Goal: Task Accomplishment & Management: Manage account settings

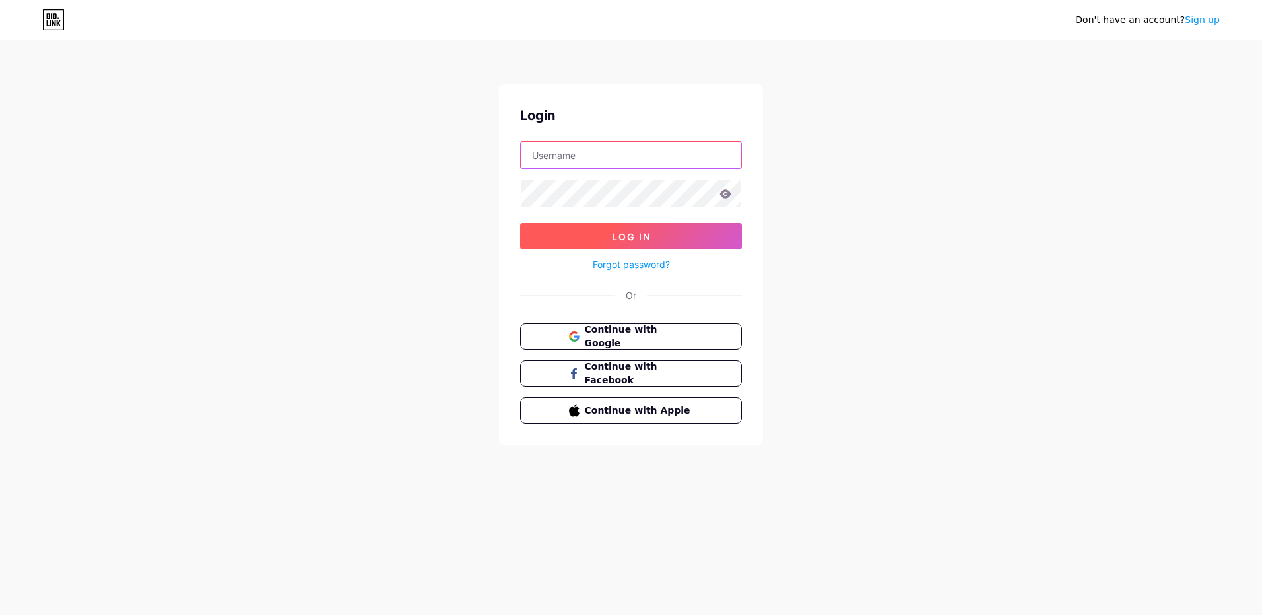
type input "[EMAIL_ADDRESS][DOMAIN_NAME]"
click at [635, 237] on span "Log In" at bounding box center [631, 236] width 39 height 11
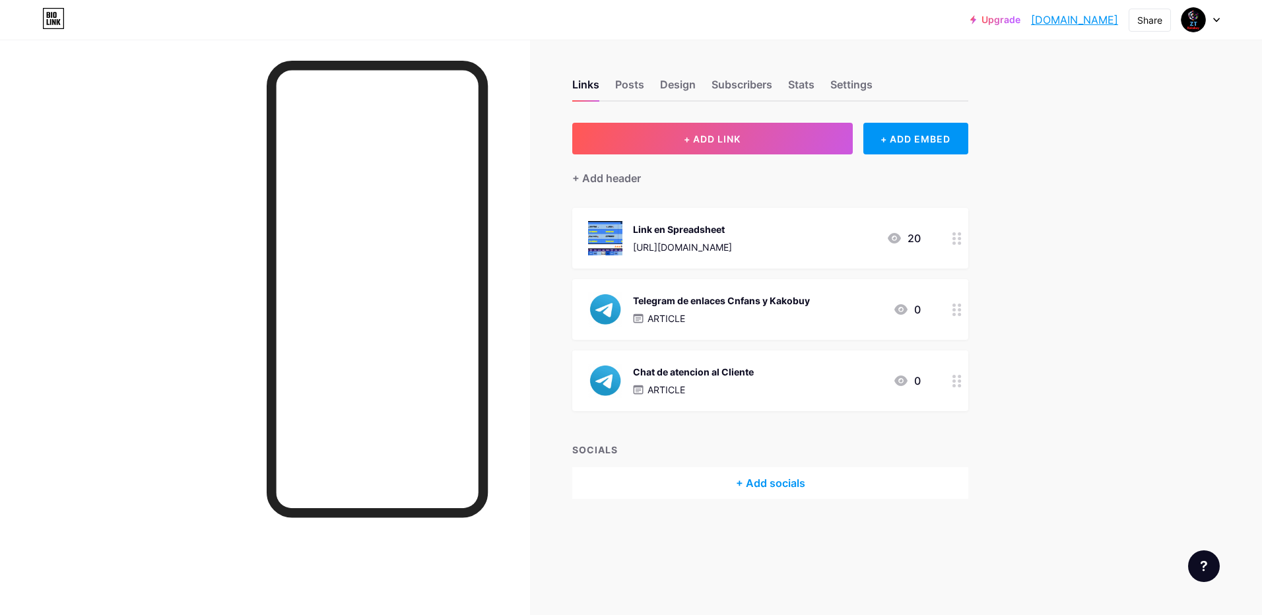
click at [748, 482] on div "+ Add socials" at bounding box center [770, 483] width 396 height 32
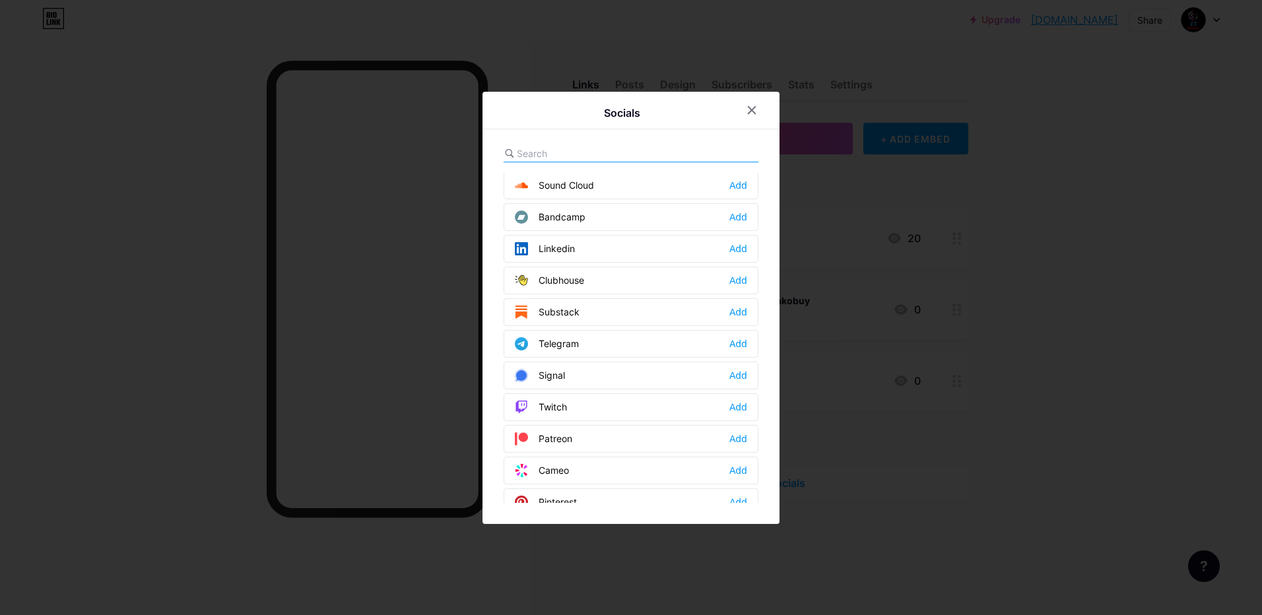
scroll to position [528, 0]
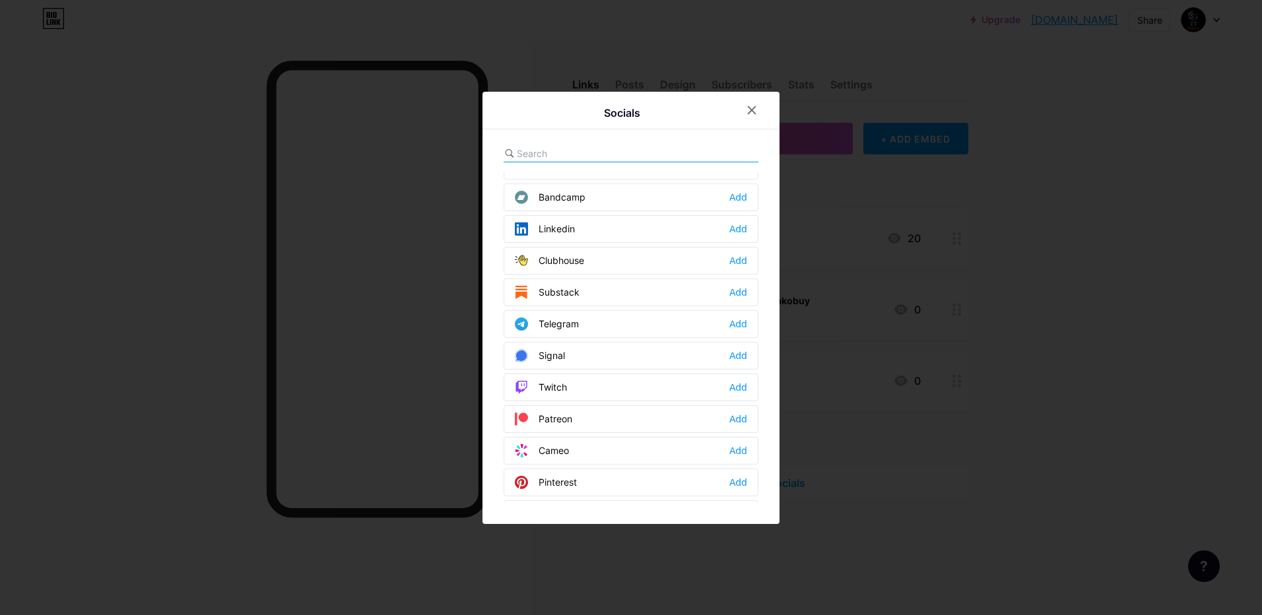
click at [612, 327] on div "Telegram Add" at bounding box center [631, 324] width 255 height 28
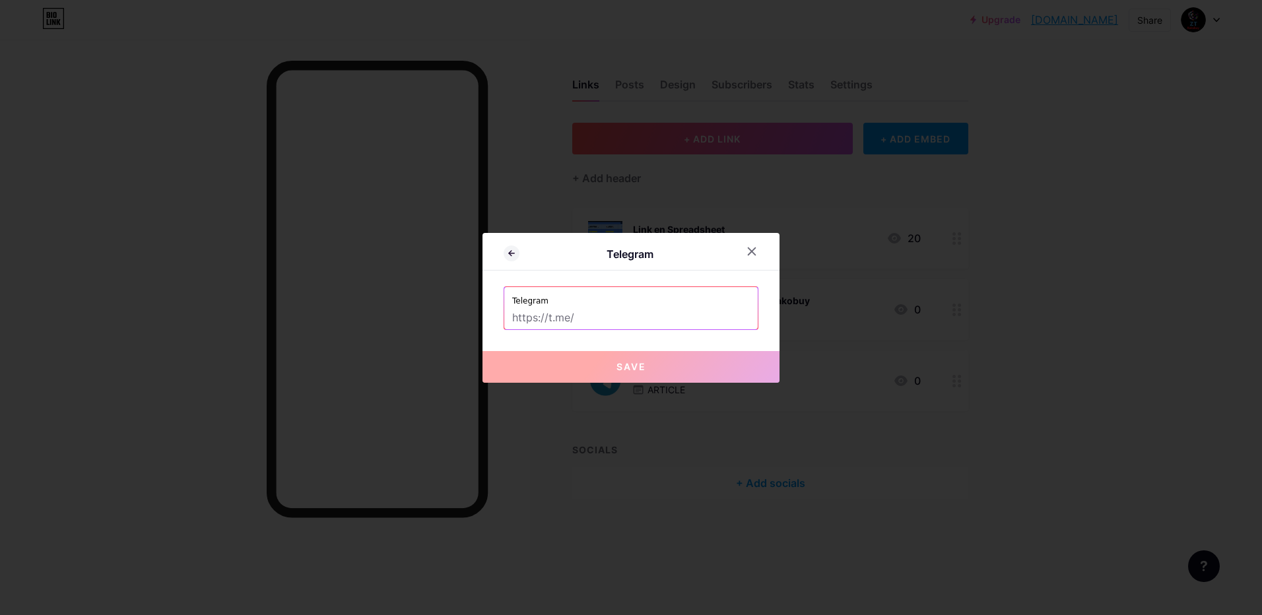
click at [636, 314] on input "text" at bounding box center [631, 318] width 238 height 22
paste input "[DOMAIN_NAME][URL]"
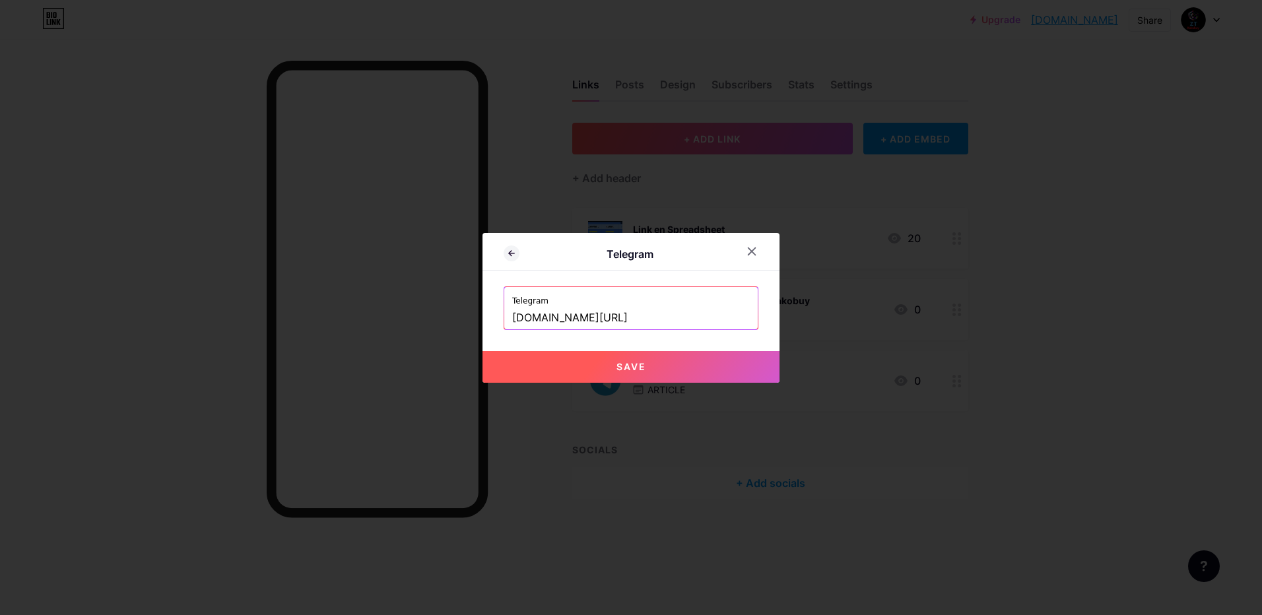
click at [640, 249] on div "Telegram" at bounding box center [629, 254] width 220 height 16
drag, startPoint x: 640, startPoint y: 249, endPoint x: 546, endPoint y: 298, distance: 105.4
click at [546, 298] on label "Telegram" at bounding box center [631, 297] width 238 height 20
drag, startPoint x: 546, startPoint y: 299, endPoint x: 556, endPoint y: 300, distance: 10.6
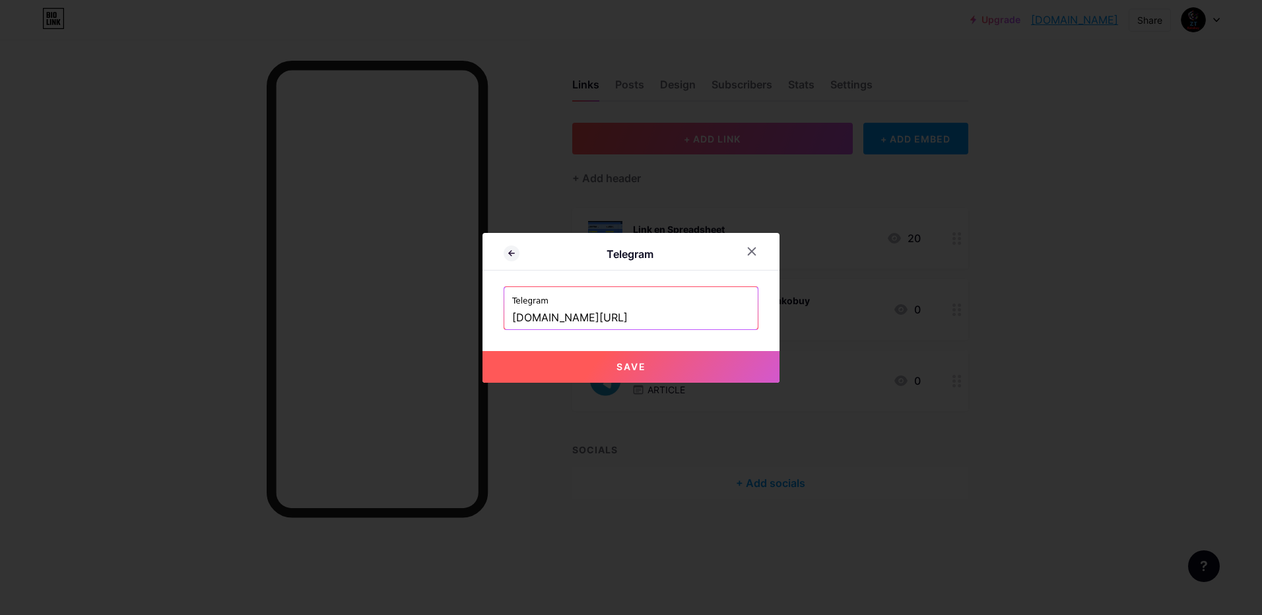
click at [547, 300] on label "Telegram" at bounding box center [631, 297] width 238 height 20
click at [639, 364] on span "Save" at bounding box center [631, 366] width 30 height 11
type input "[URL][DOMAIN_NAME]"
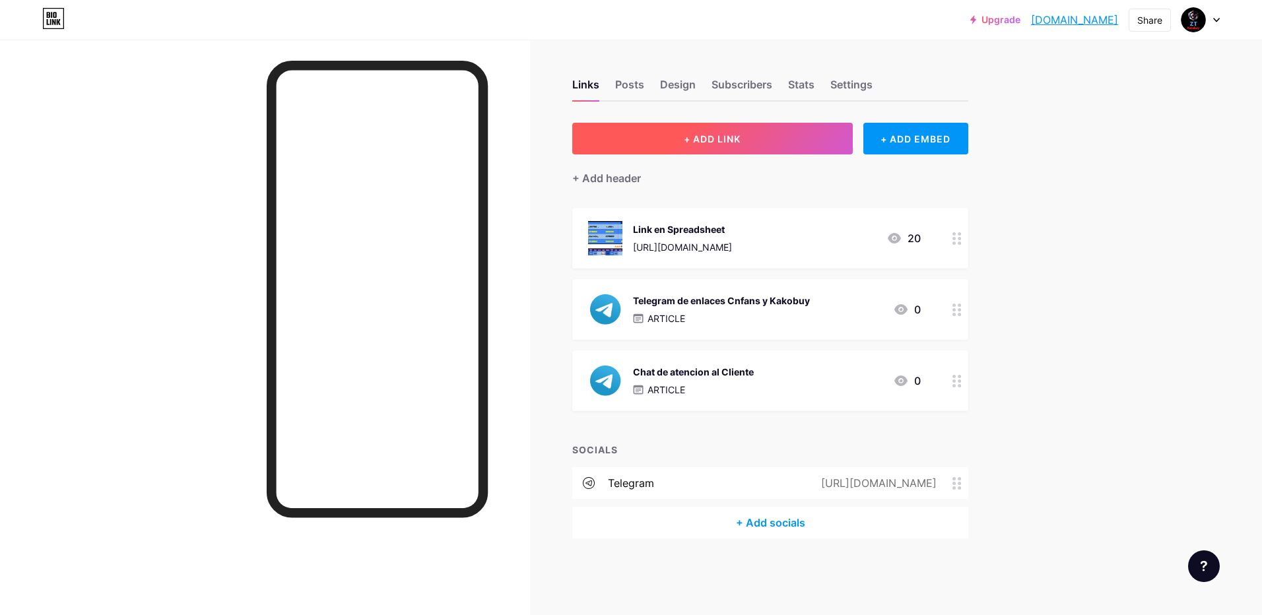
click at [771, 135] on button "+ ADD LINK" at bounding box center [712, 139] width 280 height 32
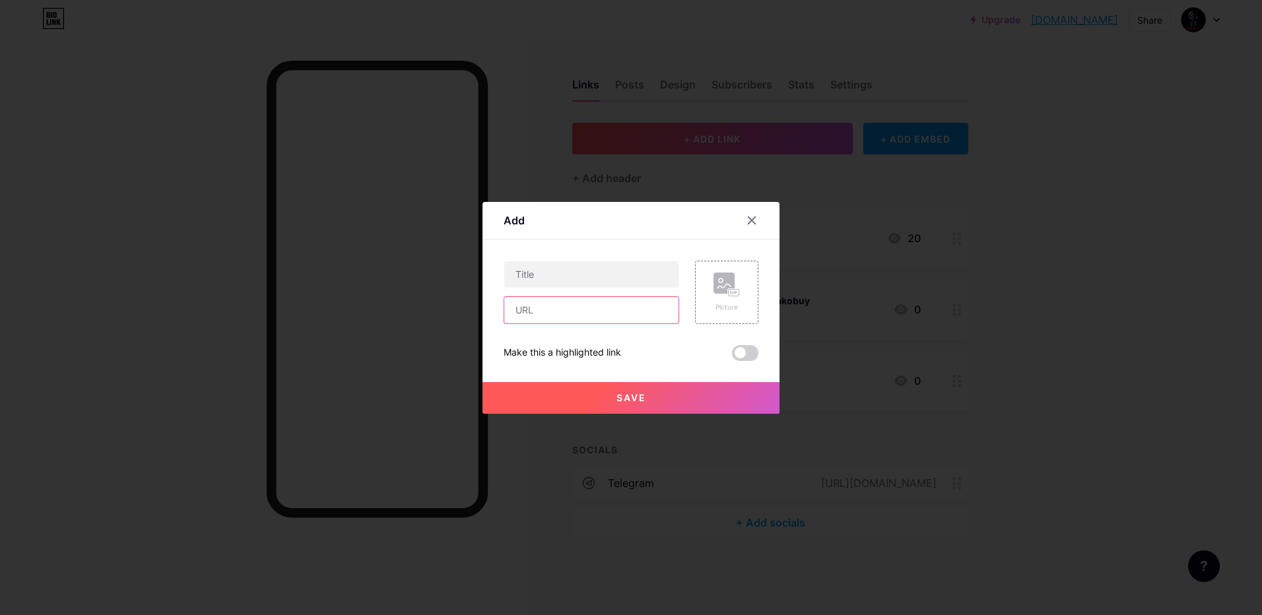
click at [568, 309] on input "text" at bounding box center [591, 310] width 174 height 26
paste input "[DOMAIN_NAME][URL]"
type input "[DOMAIN_NAME][URL]"
click at [538, 270] on input "text" at bounding box center [591, 274] width 174 height 26
click at [756, 218] on icon at bounding box center [751, 220] width 11 height 11
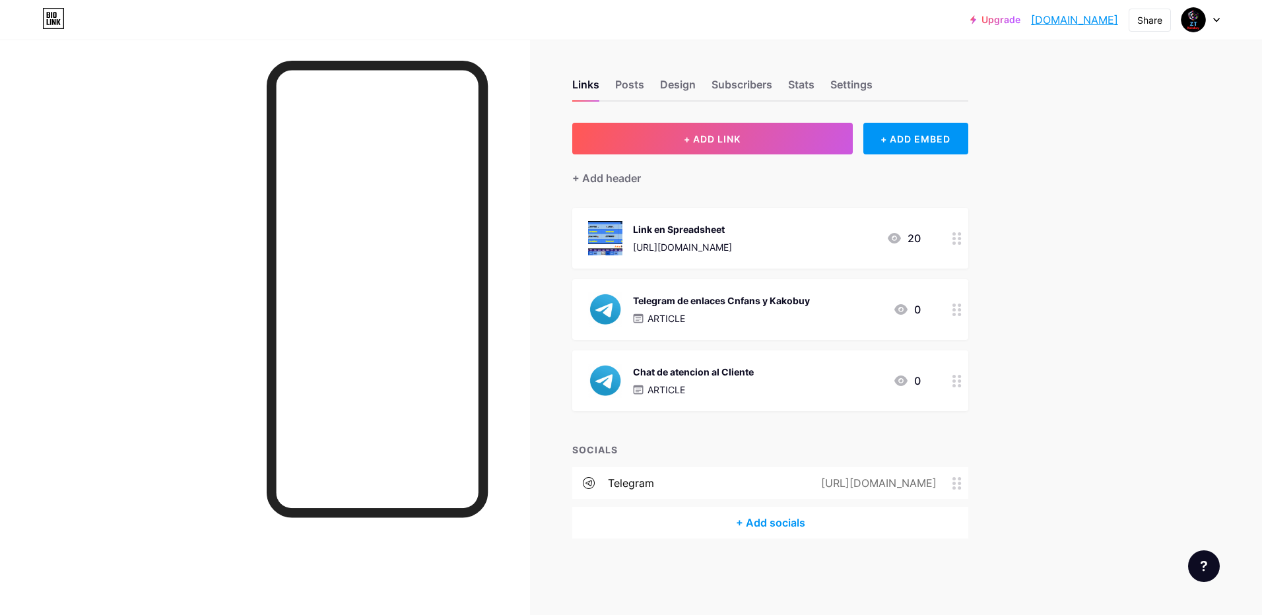
click at [706, 371] on div "Chat de atencion al Cliente" at bounding box center [693, 372] width 121 height 14
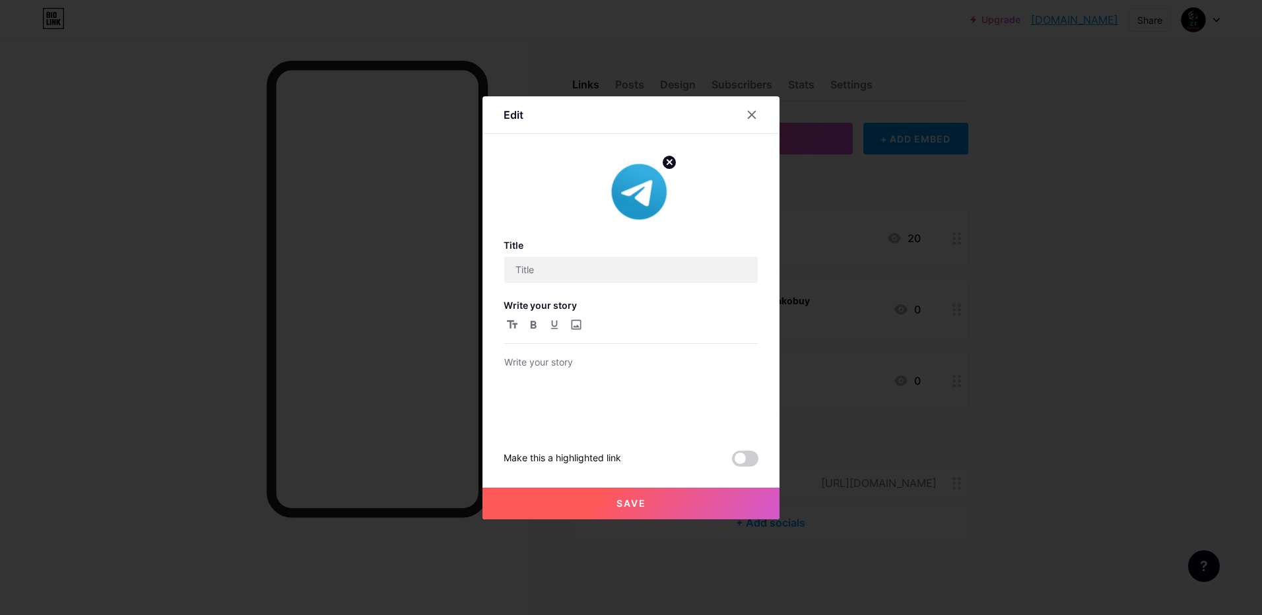
type input "Chat de atencion al Cliente"
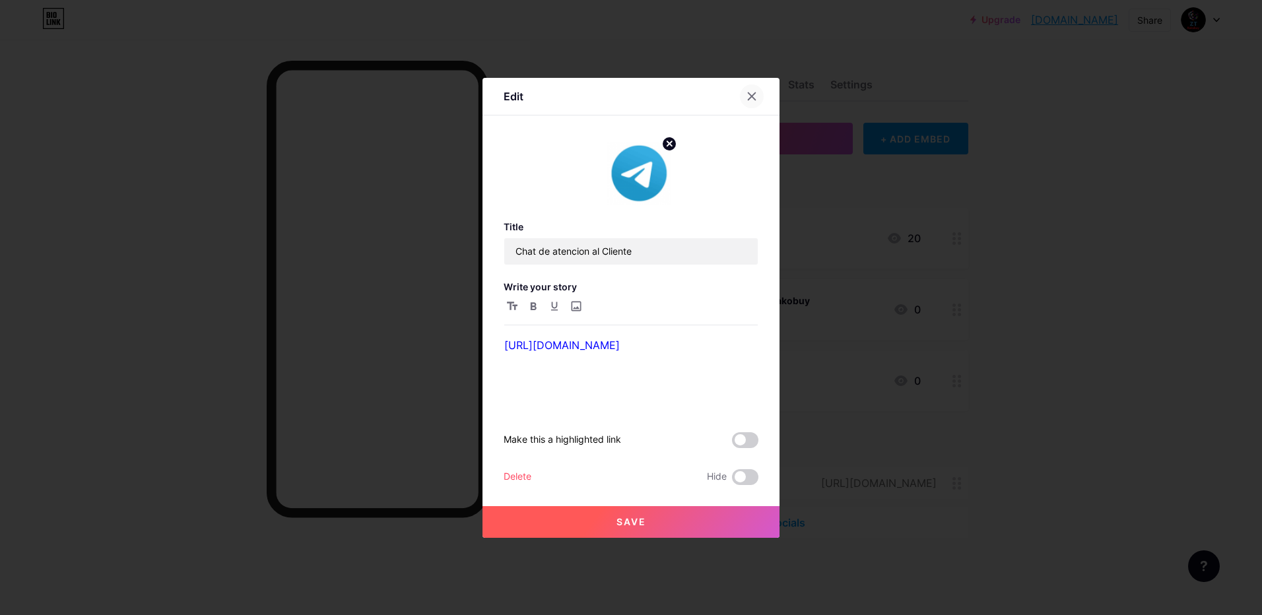
click at [752, 91] on icon at bounding box center [751, 96] width 11 height 11
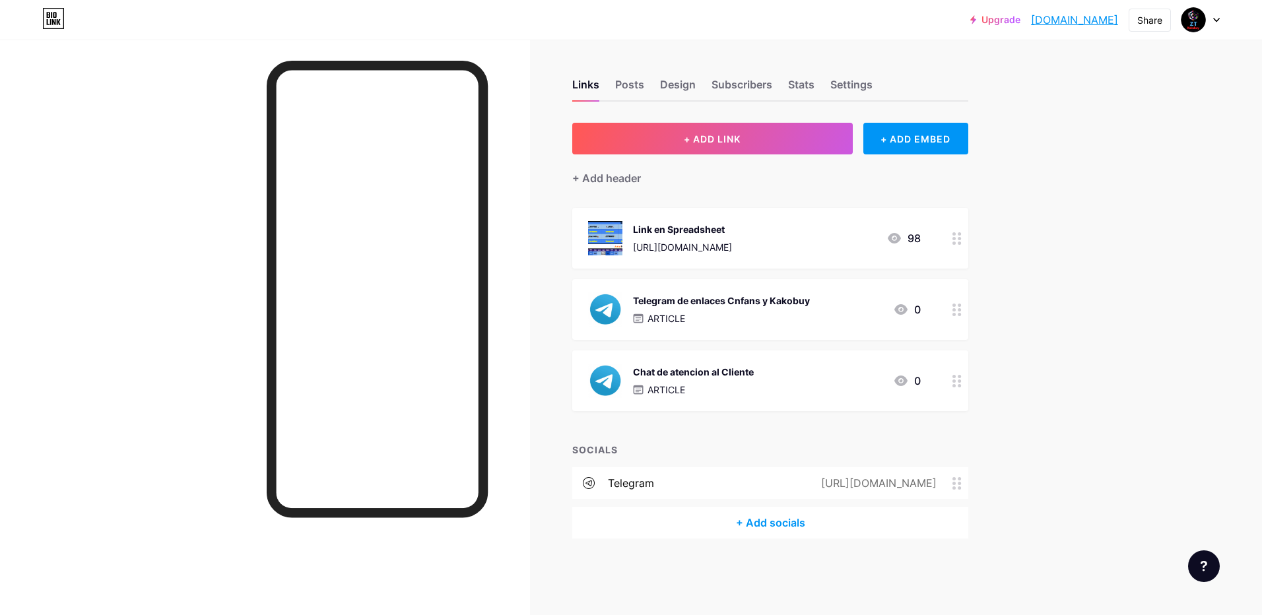
click at [955, 383] on icon at bounding box center [956, 381] width 9 height 13
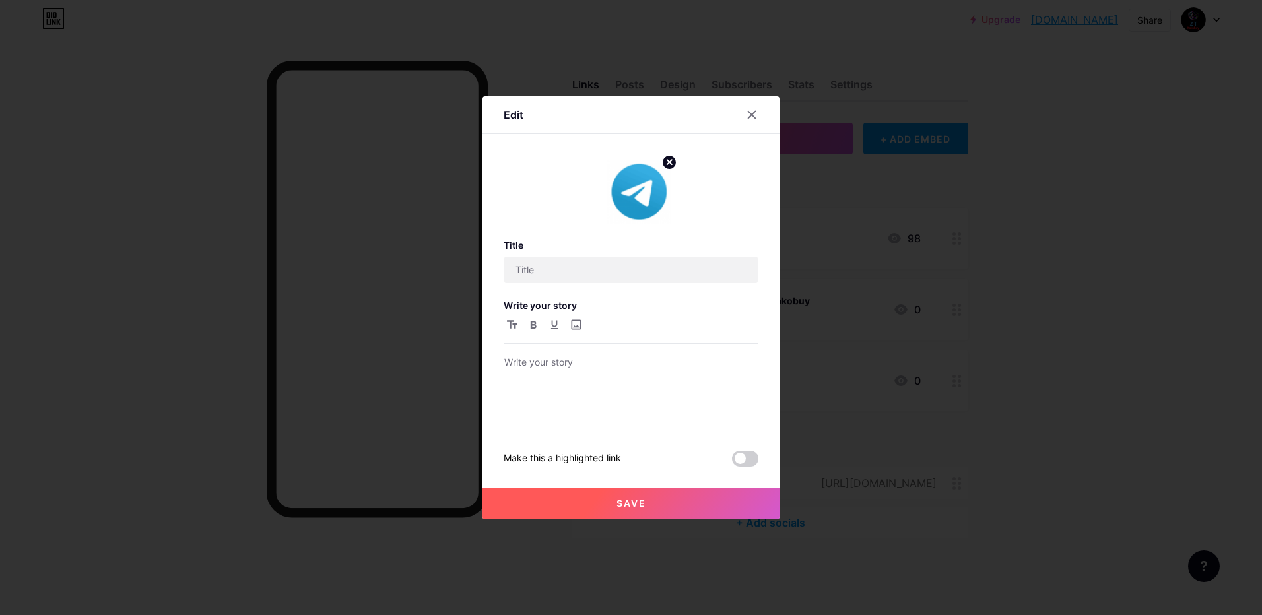
type input "Chat de atencion al Cliente"
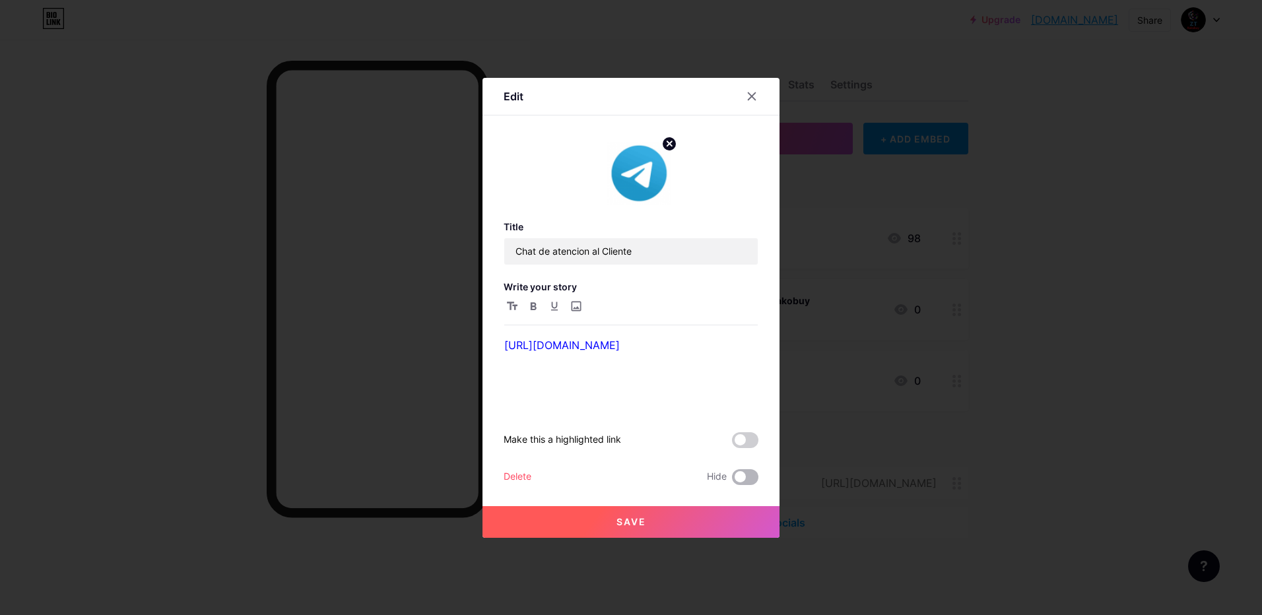
click at [739, 480] on span at bounding box center [745, 477] width 26 height 16
click at [732, 480] on input "checkbox" at bounding box center [732, 480] width 0 height 0
click at [634, 524] on span "Save" at bounding box center [631, 521] width 30 height 11
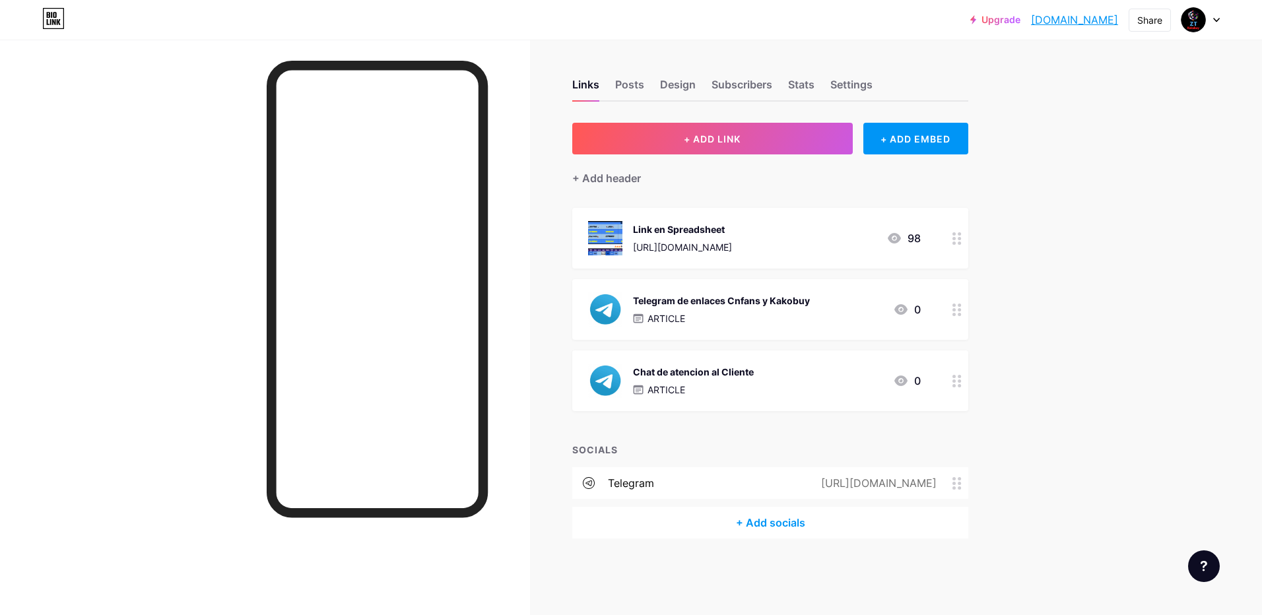
click at [960, 381] on circle at bounding box center [959, 380] width 3 height 3
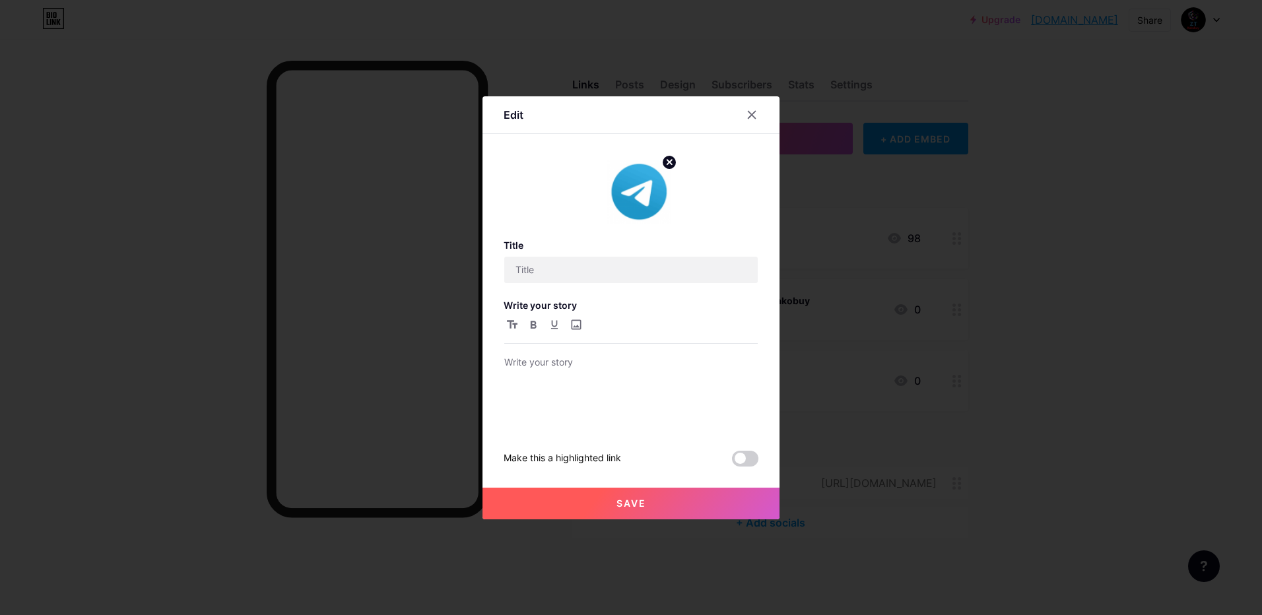
type input "Chat de atencion al Cliente"
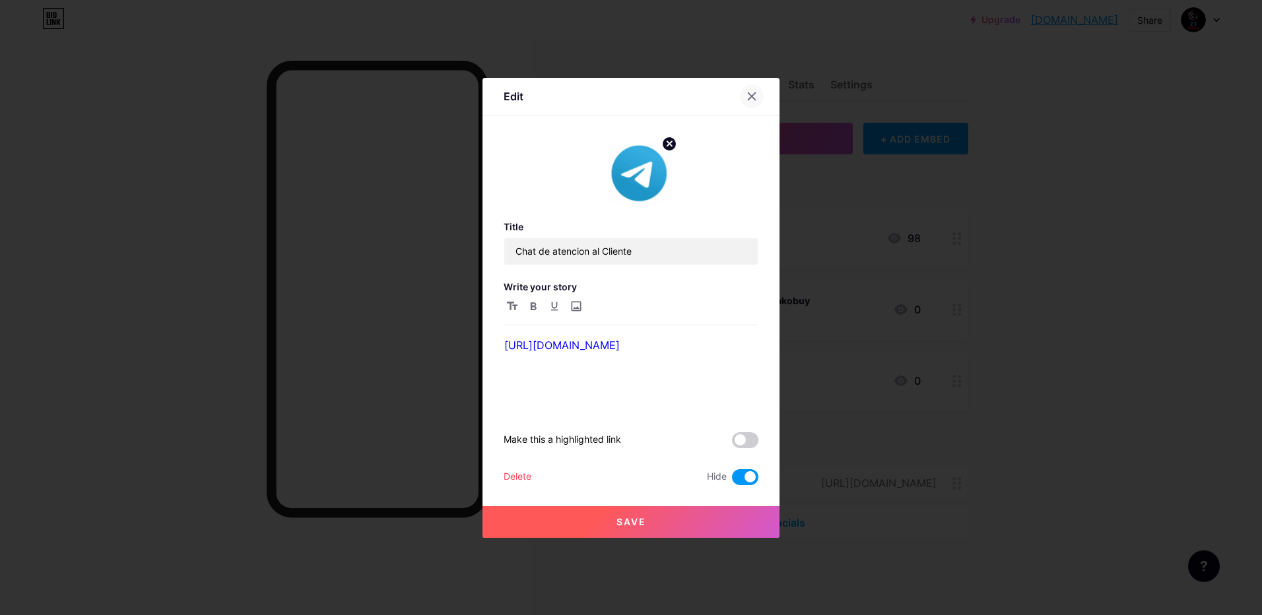
click at [750, 94] on icon at bounding box center [751, 95] width 7 height 7
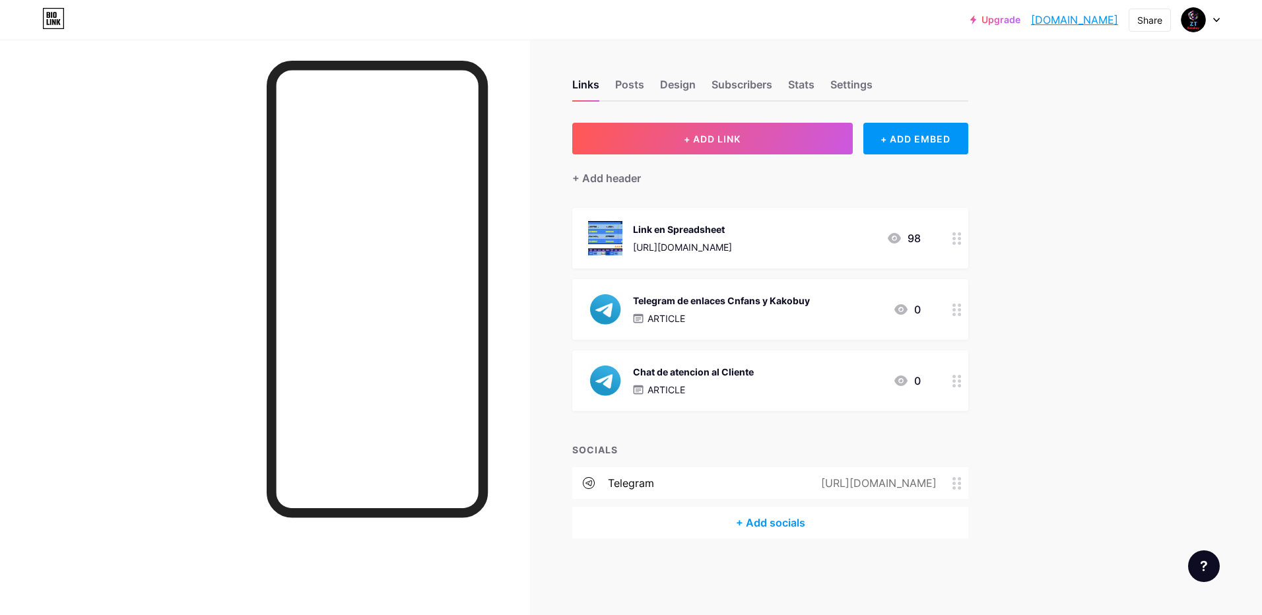
click at [734, 367] on div "Chat de atencion al Cliente" at bounding box center [693, 372] width 121 height 14
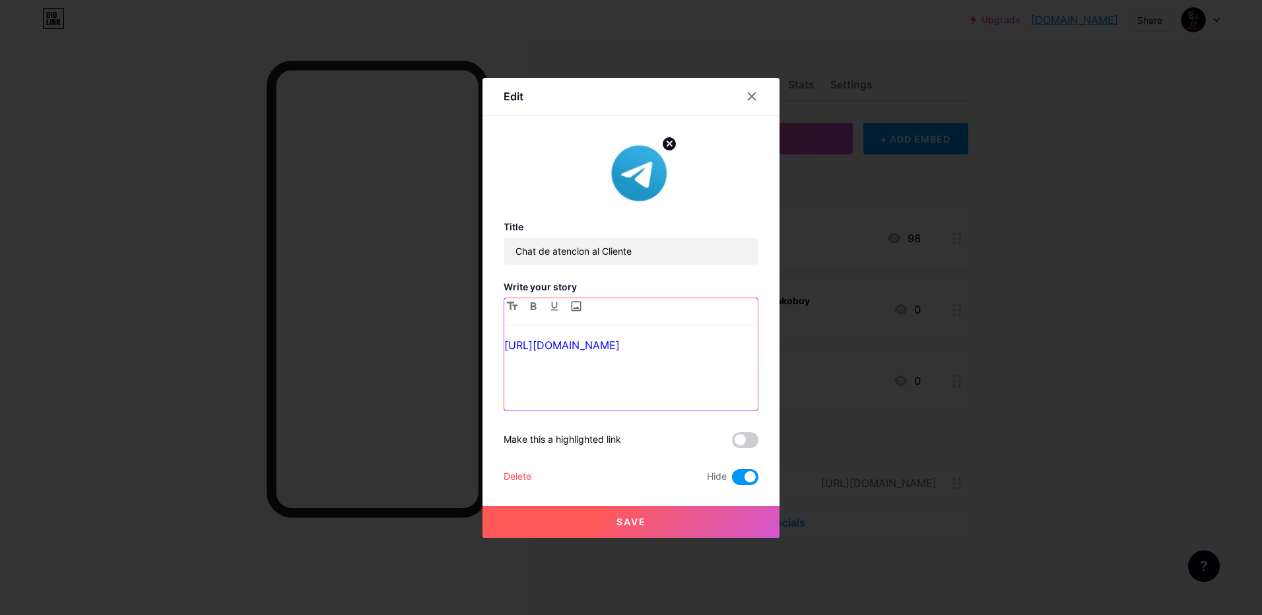
click at [664, 353] on div "[URL][DOMAIN_NAME]" at bounding box center [630, 373] width 253 height 75
drag, startPoint x: 669, startPoint y: 351, endPoint x: 191, endPoint y: 331, distance: 477.6
click at [191, 331] on div "Edit Title Chat de atencion al Cliente Write your story https://t.me/ZTShopChil…" at bounding box center [631, 307] width 1262 height 615
click at [535, 346] on p at bounding box center [630, 345] width 253 height 18
drag, startPoint x: 658, startPoint y: 247, endPoint x: 412, endPoint y: 247, distance: 246.2
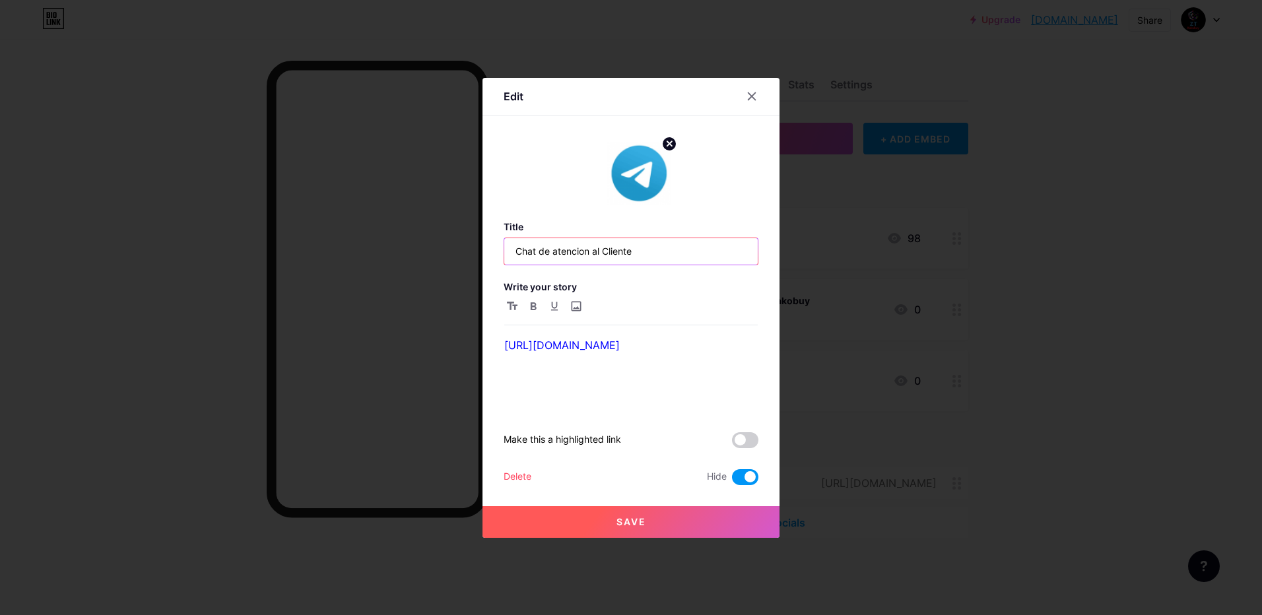
click at [412, 247] on div "Edit Title Chat de atencion al Cliente Write your story http://t.me/ztshopaliex…" at bounding box center [631, 307] width 1262 height 615
drag, startPoint x: 665, startPoint y: 98, endPoint x: 884, endPoint y: 191, distance: 237.4
click at [884, 191] on div "Edit Title Chat de atencion al Cliente Write your story http://t.me/ztshopaliex…" at bounding box center [631, 307] width 1262 height 615
drag, startPoint x: 665, startPoint y: 246, endPoint x: 396, endPoint y: 247, distance: 269.3
click at [403, 247] on div "Edit Title Chat de atencion al Cliente Write your story http://t.me/ztshopaliex…" at bounding box center [631, 307] width 1262 height 615
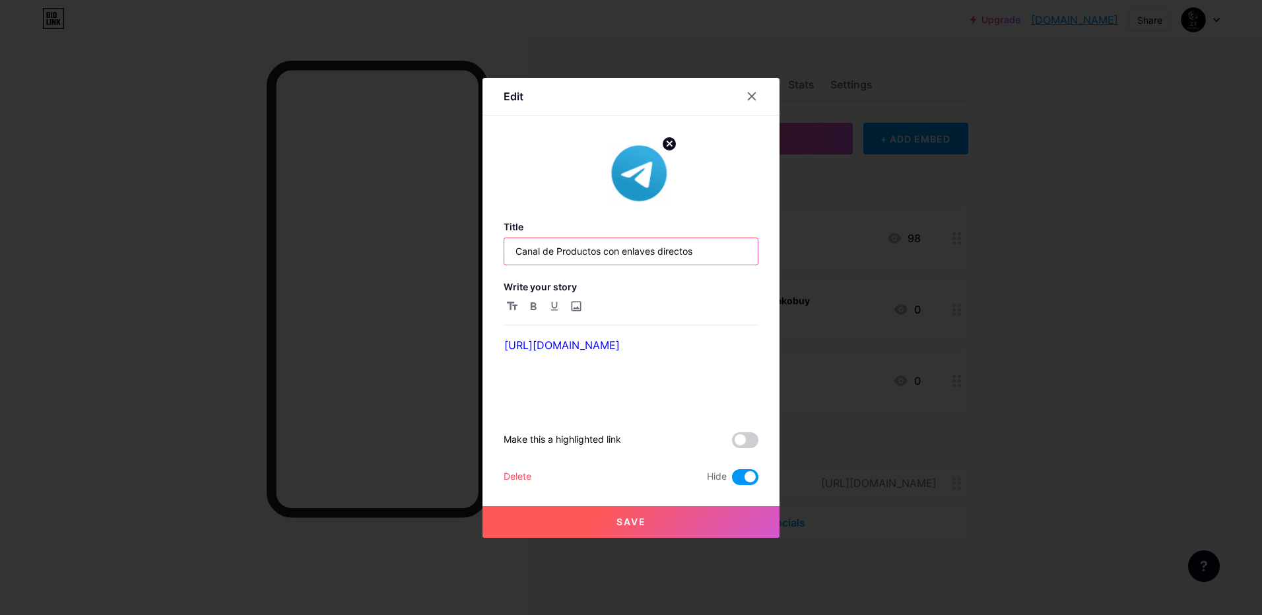
drag, startPoint x: 633, startPoint y: 251, endPoint x: 616, endPoint y: 261, distance: 20.1
click at [616, 261] on input "Canal de Productos con enlaves directos" at bounding box center [630, 251] width 253 height 26
click at [647, 251] on input "Canal de Productos con enlaves directos" at bounding box center [630, 251] width 253 height 26
type input "Canal de Productos con enlaces directos"
click at [640, 519] on span "Save" at bounding box center [631, 521] width 30 height 11
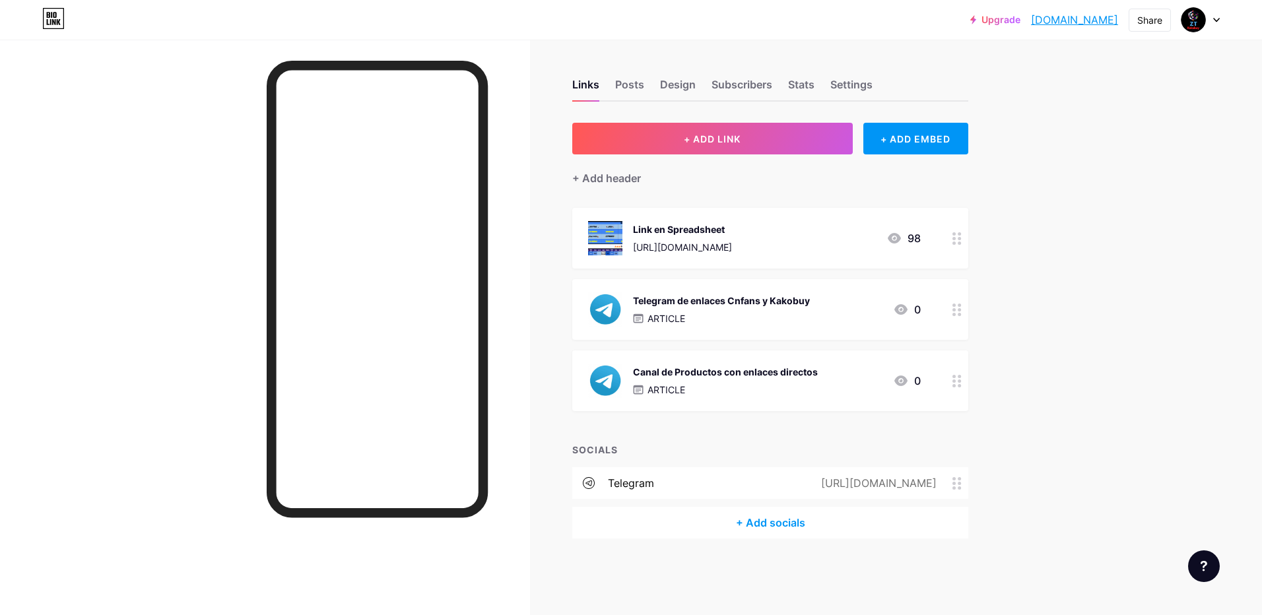
click at [958, 383] on icon at bounding box center [956, 381] width 9 height 13
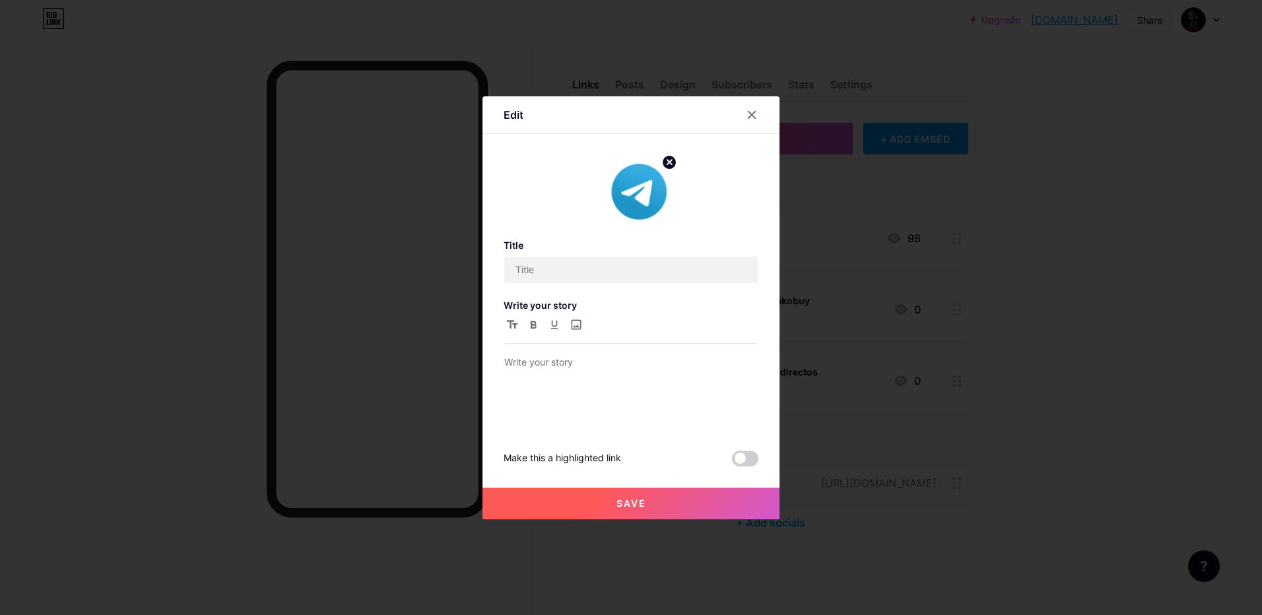
type input "Canal de Productos con enlaces directos"
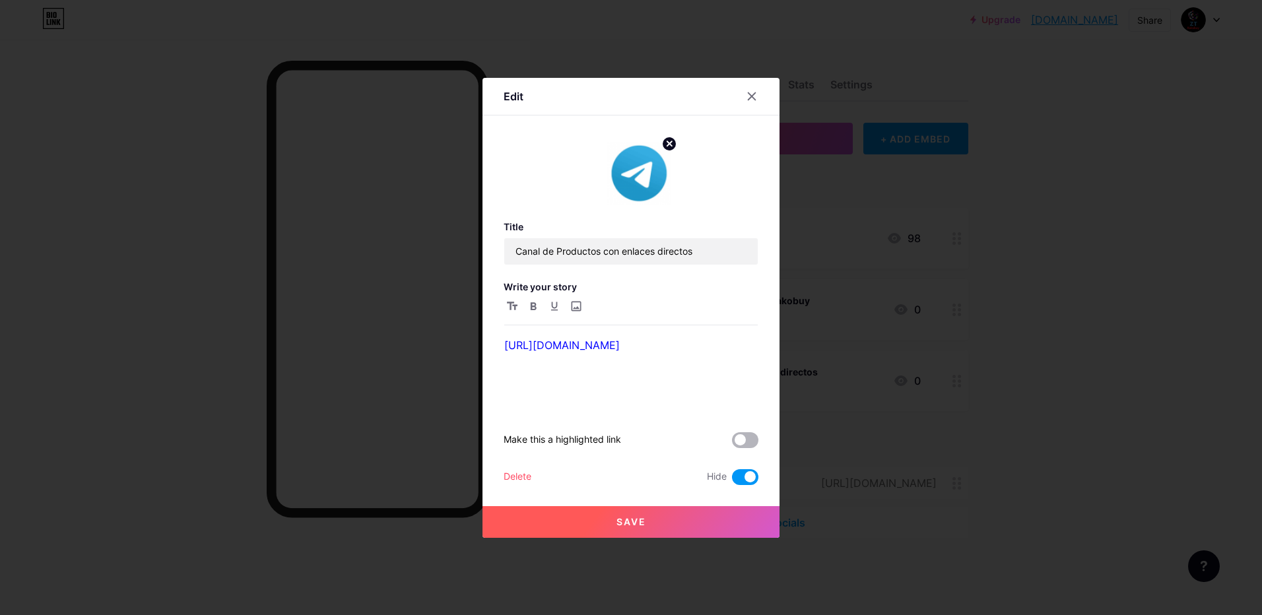
click at [741, 442] on span at bounding box center [745, 440] width 26 height 16
click at [732, 444] on input "checkbox" at bounding box center [732, 444] width 0 height 0
click at [670, 529] on button "Save" at bounding box center [630, 522] width 297 height 32
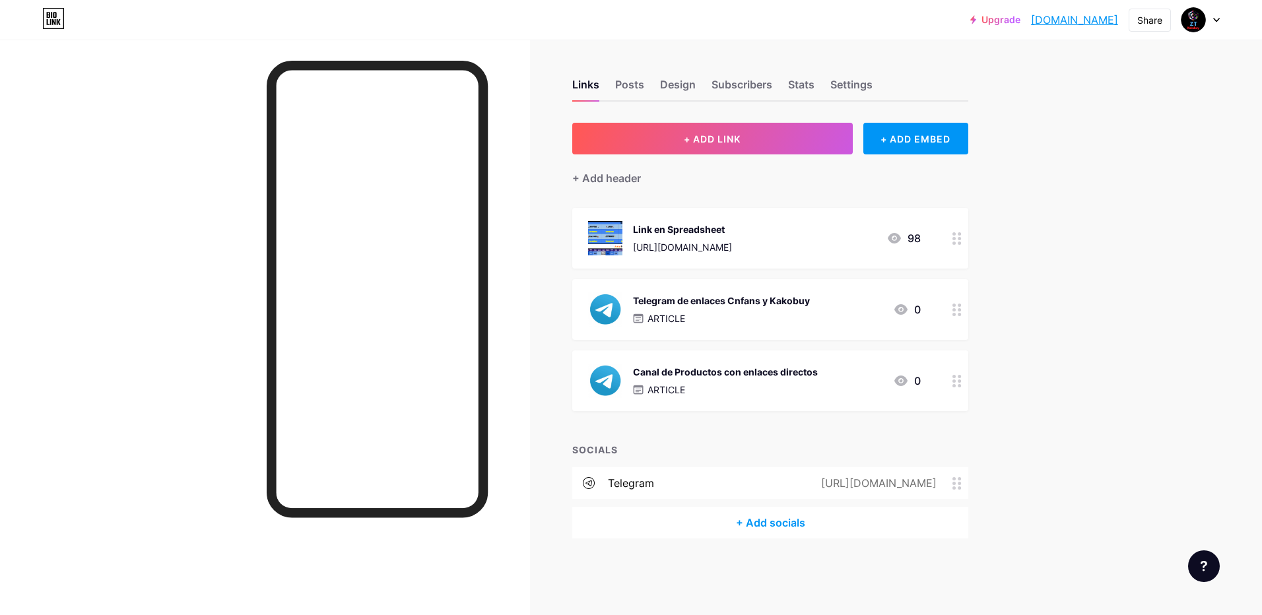
click at [957, 482] on icon at bounding box center [956, 483] width 9 height 13
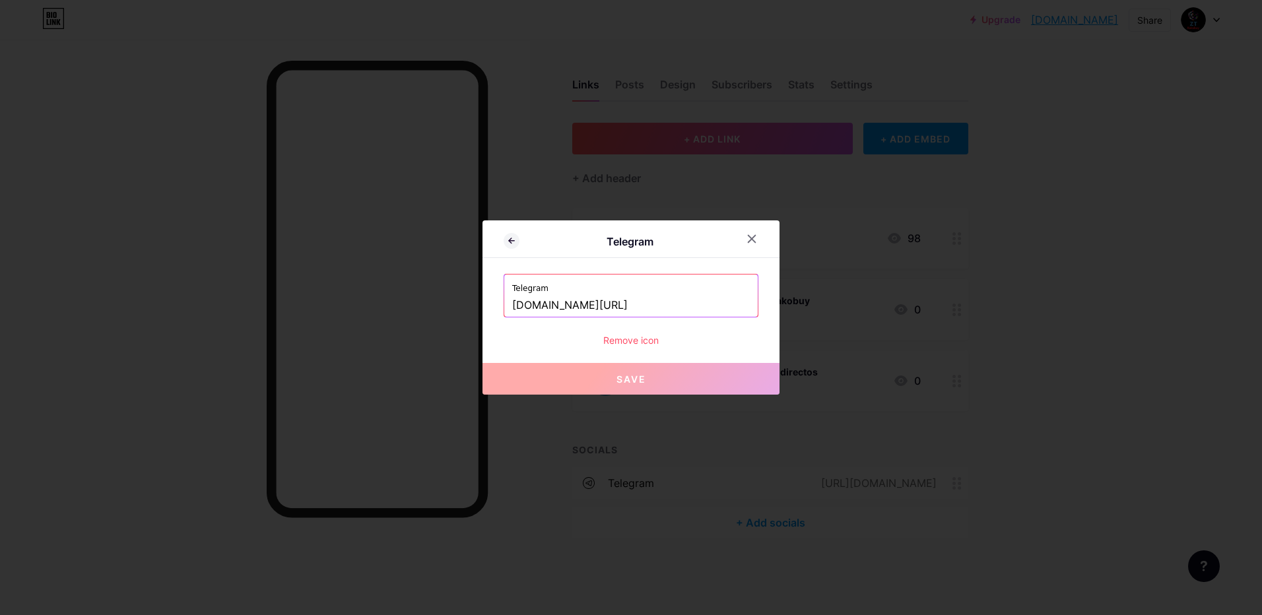
click at [650, 340] on div "Remove icon" at bounding box center [631, 340] width 255 height 14
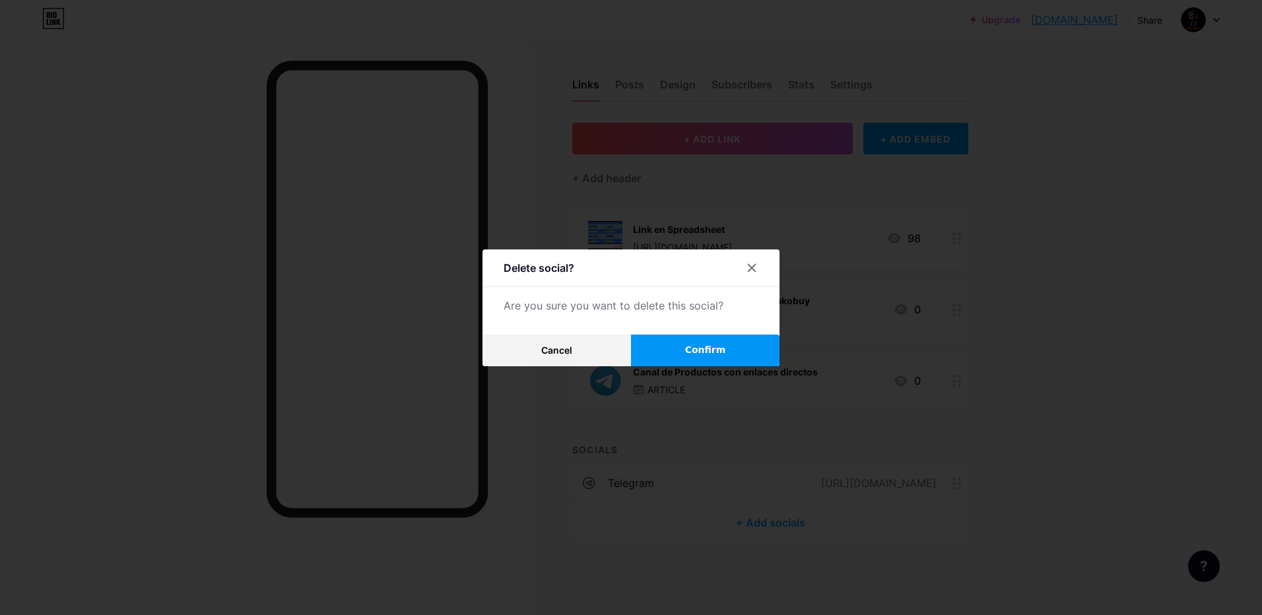
click at [713, 353] on span "Confirm" at bounding box center [705, 350] width 41 height 14
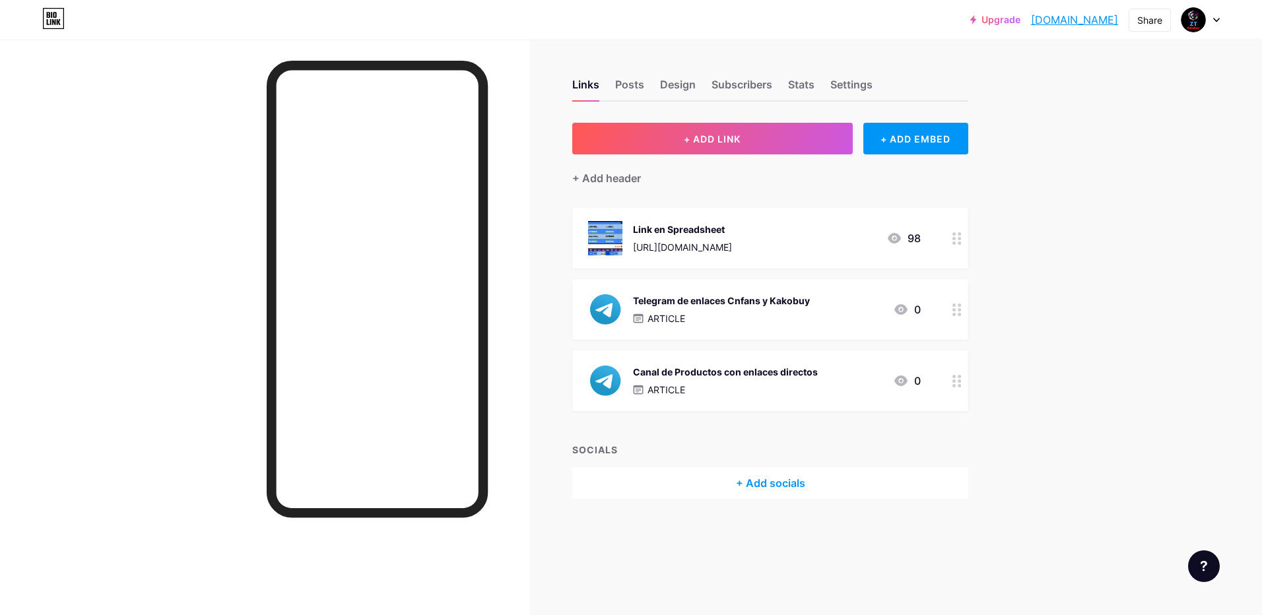
click at [953, 378] on icon at bounding box center [956, 381] width 9 height 13
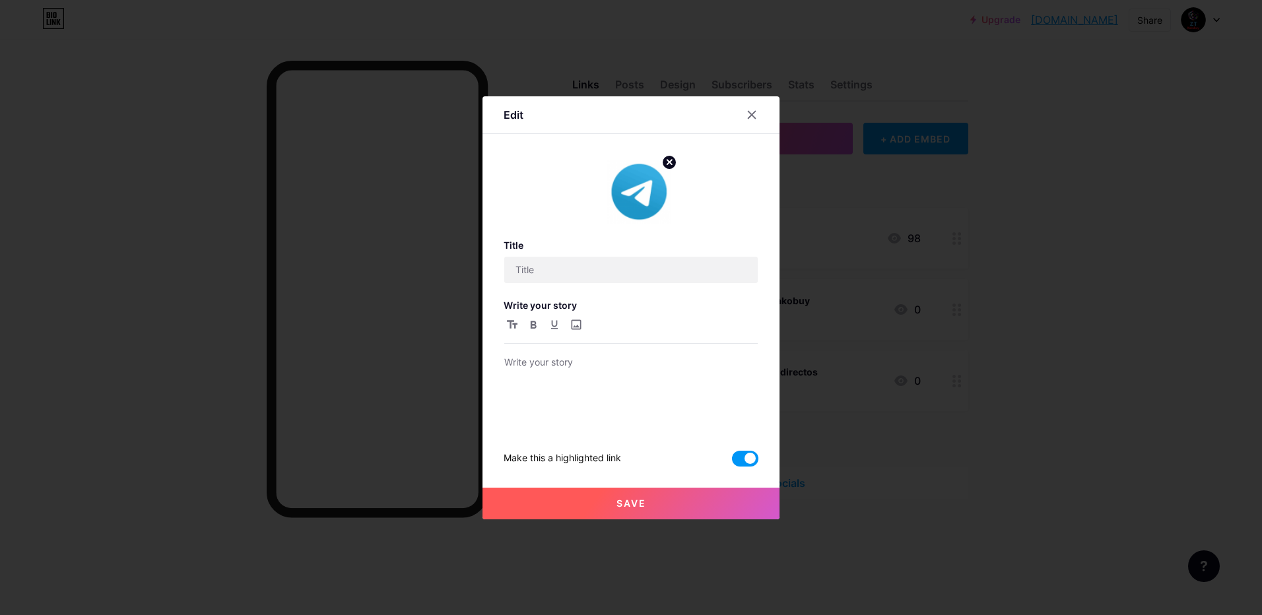
type input "Canal de Productos con enlaces directos"
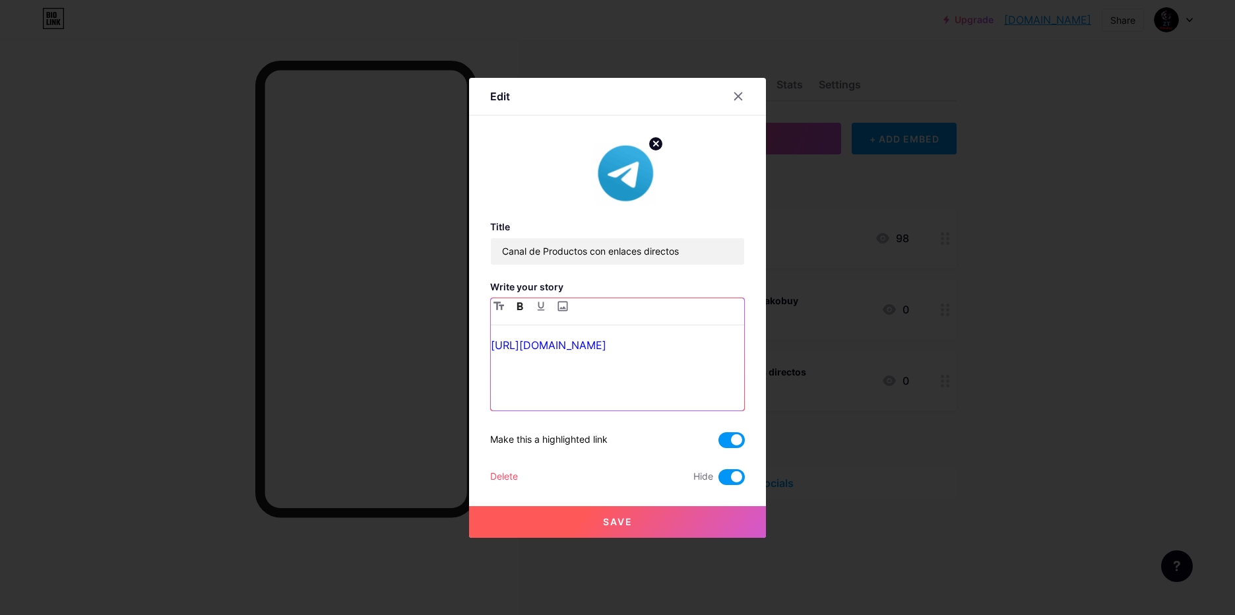
click at [522, 306] on icon "button" at bounding box center [520, 306] width 6 height 8
click at [622, 519] on span "Save" at bounding box center [618, 521] width 30 height 11
click at [737, 475] on span at bounding box center [732, 477] width 26 height 16
click at [719, 480] on input "checkbox" at bounding box center [719, 480] width 0 height 0
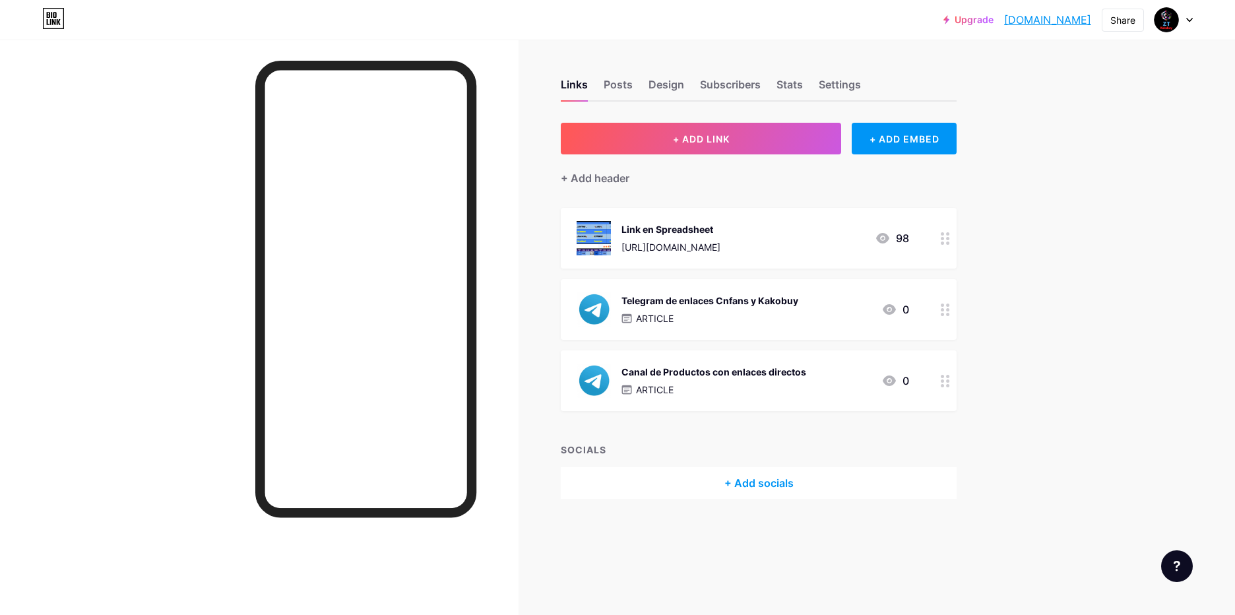
click at [896, 381] on icon at bounding box center [890, 381] width 16 height 16
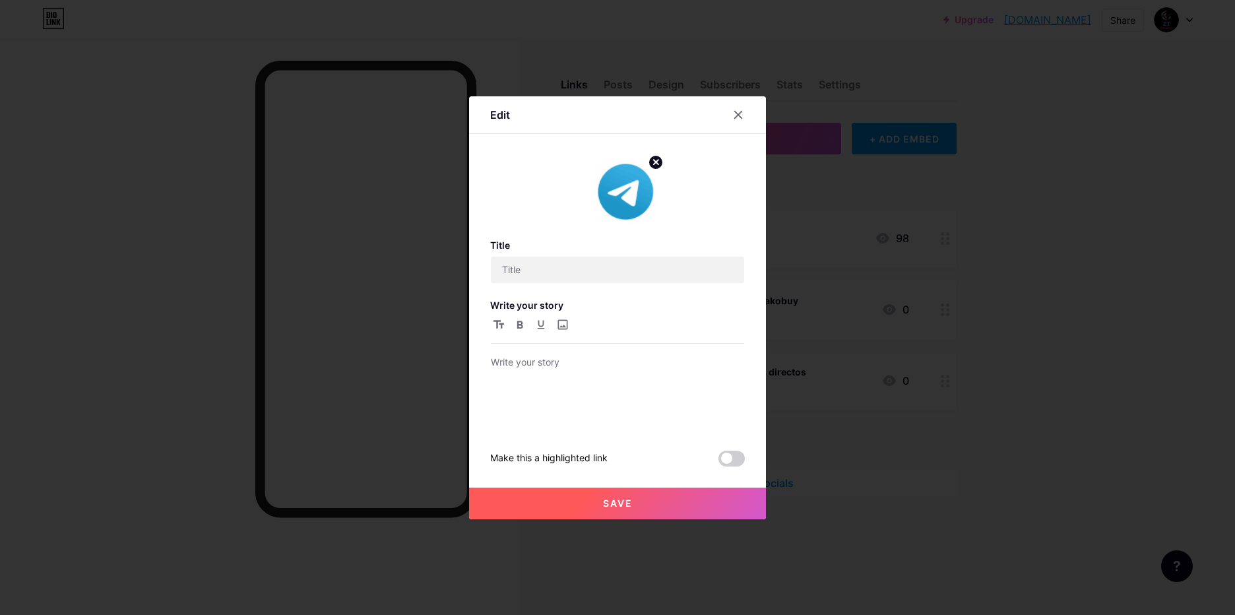
type input "Canal de Productos con enlaces directos"
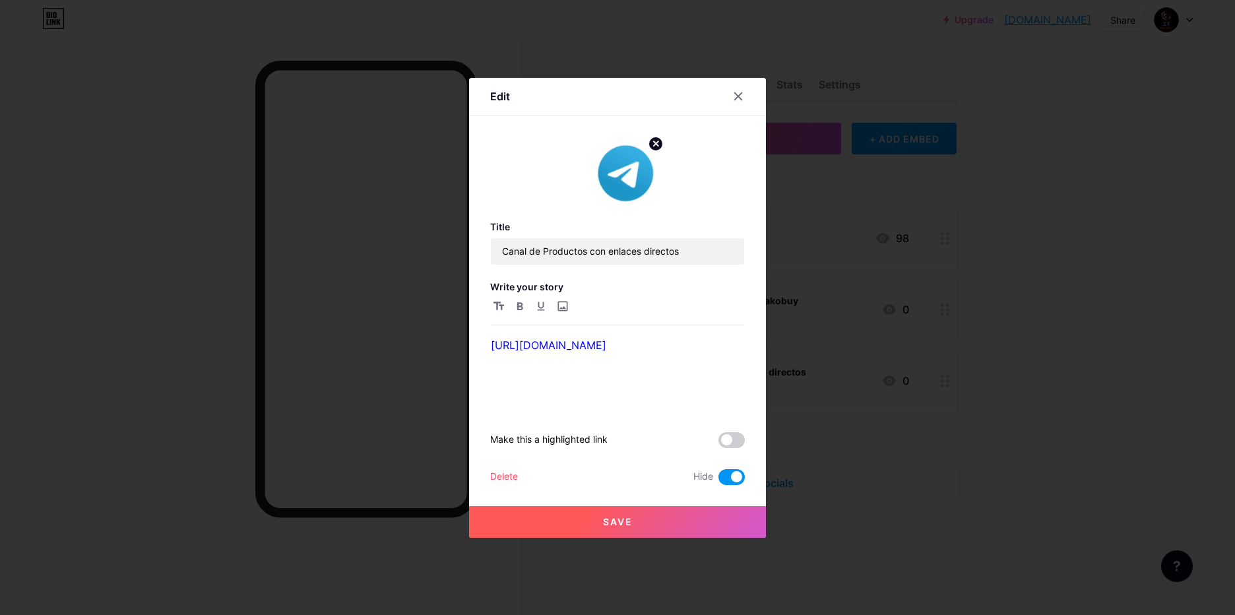
click at [884, 419] on div at bounding box center [617, 307] width 1235 height 615
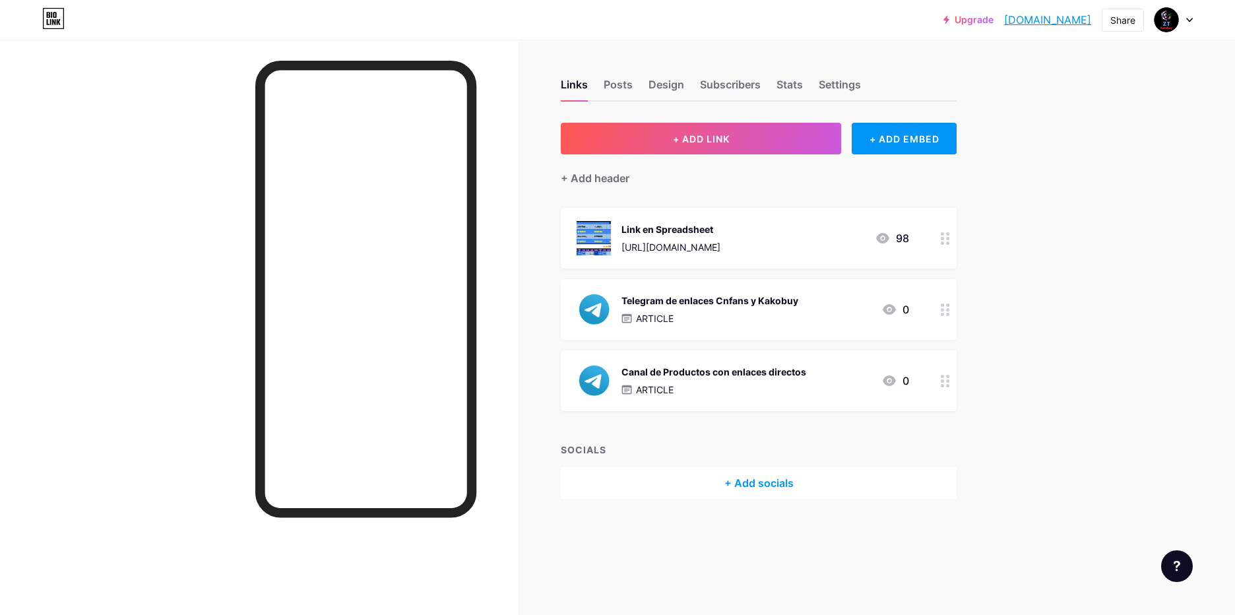
click at [944, 314] on circle at bounding box center [942, 314] width 3 height 3
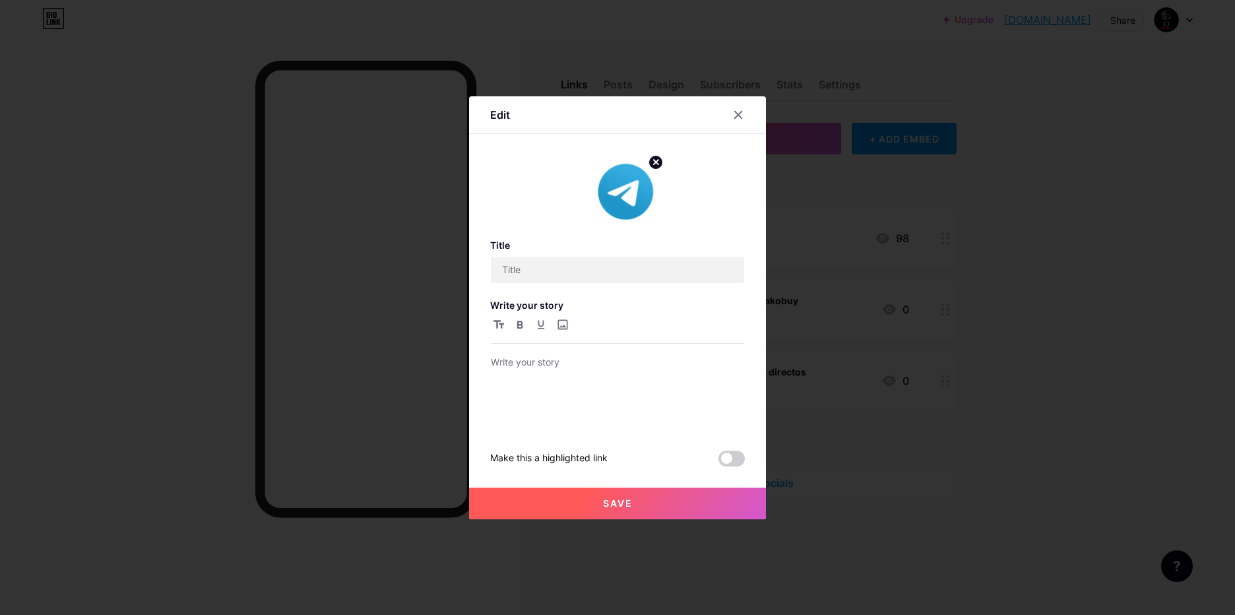
type input "Telegram de enlaces Cnfans y Kakobuy"
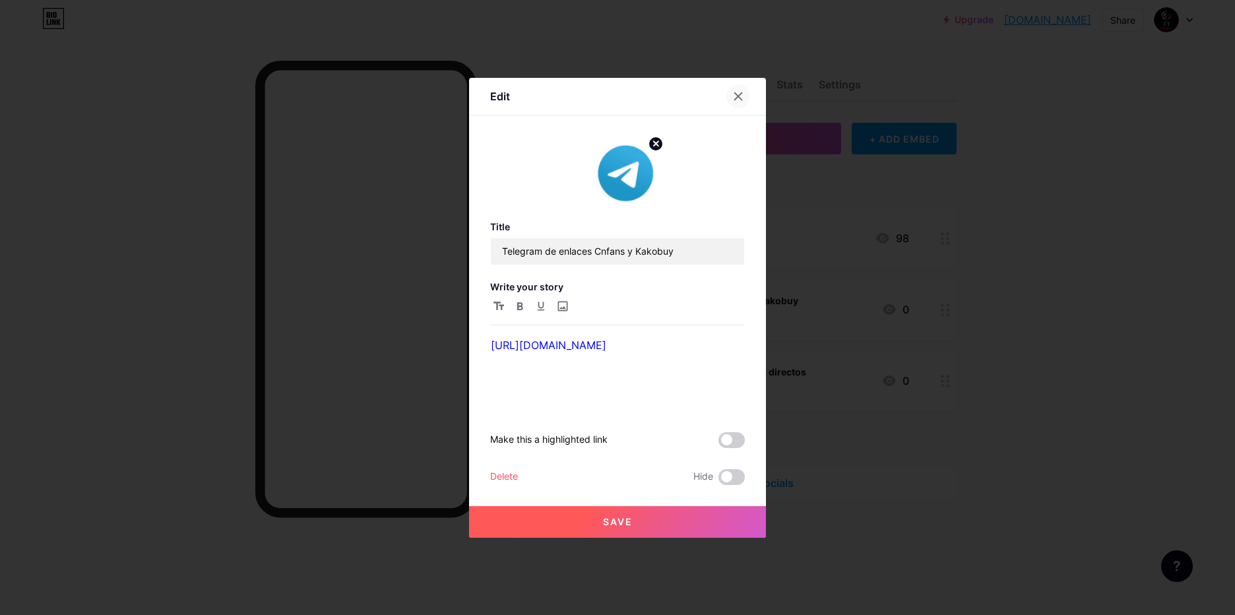
click at [739, 94] on icon at bounding box center [738, 96] width 11 height 11
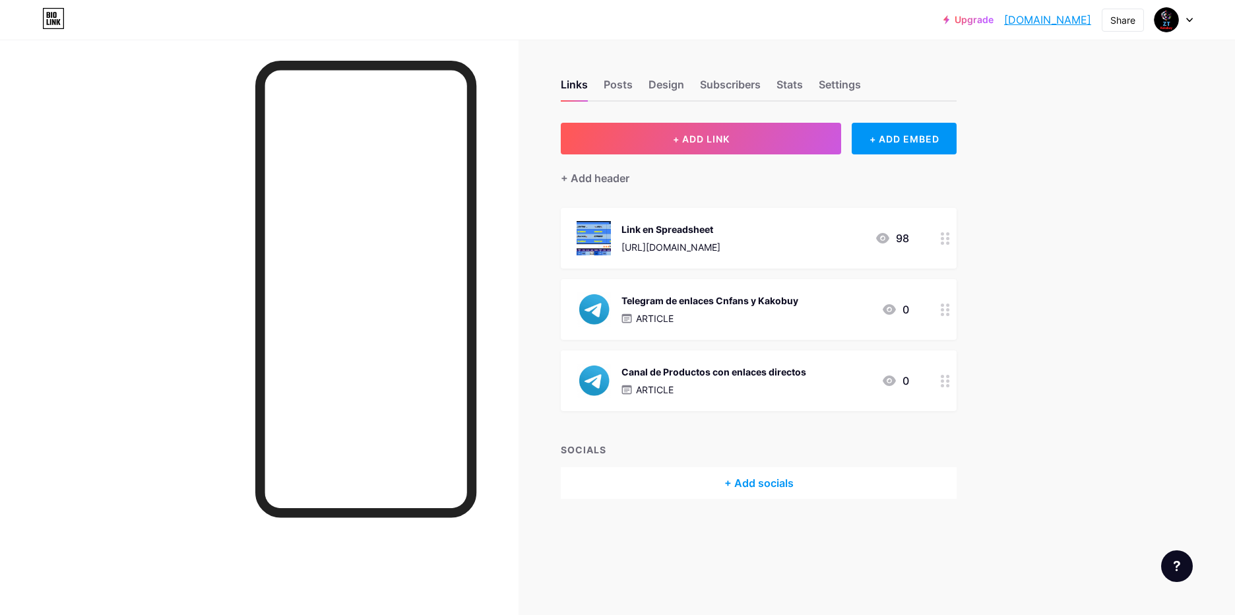
click at [941, 376] on icon at bounding box center [945, 381] width 9 height 13
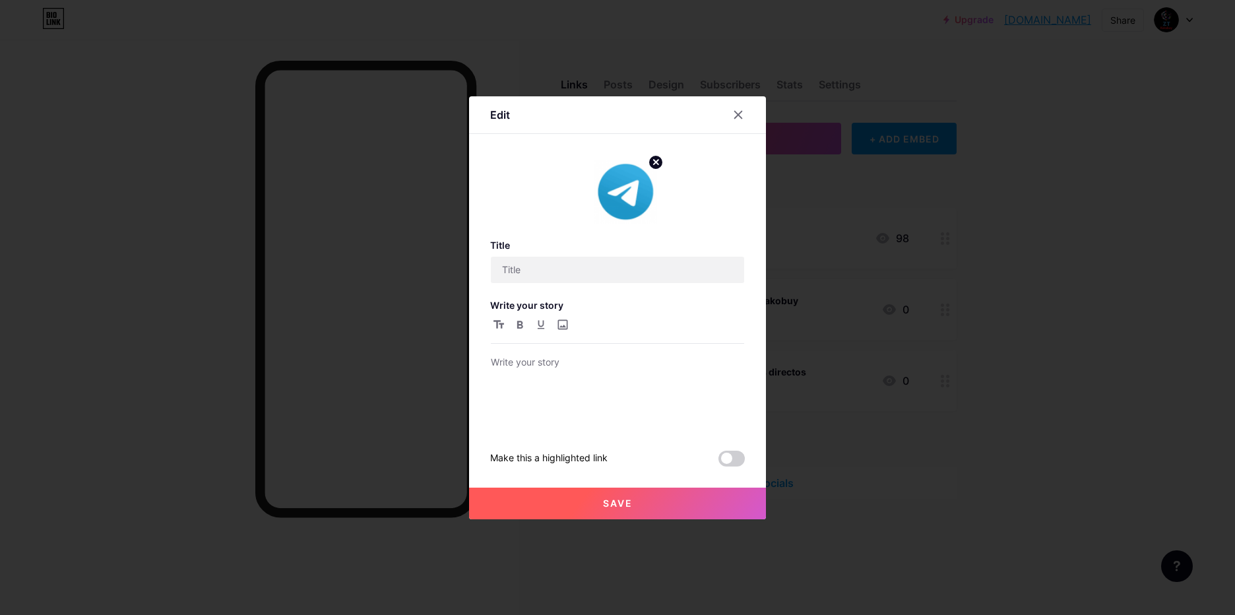
type input "Canal de Productos con enlaces directos"
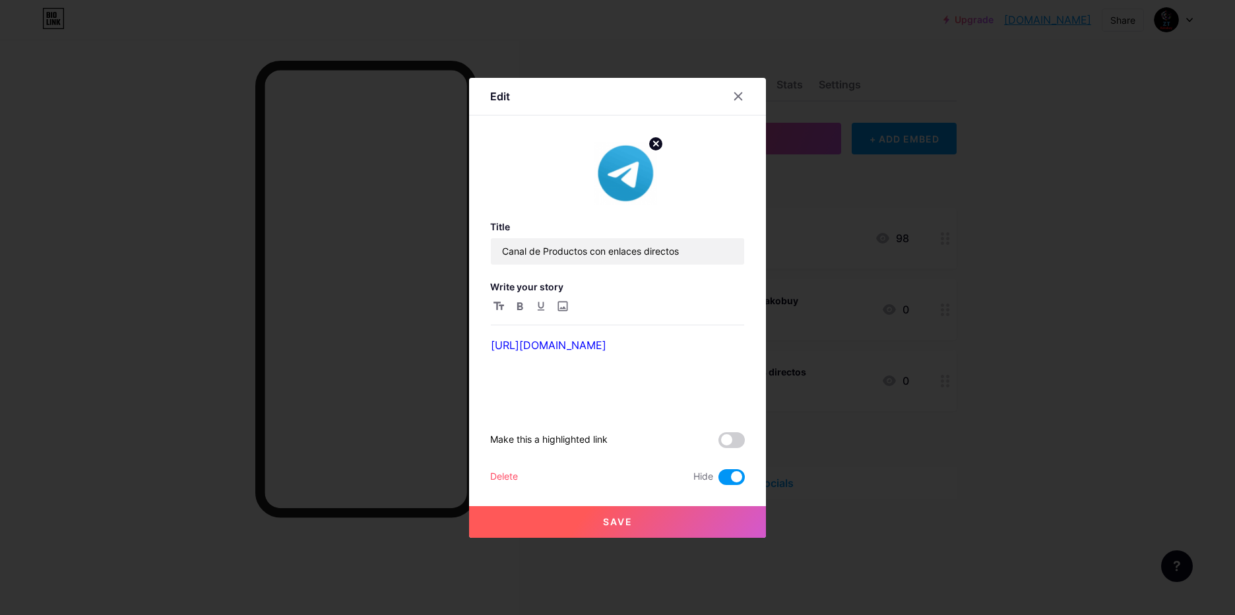
click at [730, 473] on span at bounding box center [732, 477] width 26 height 16
click at [719, 480] on input "checkbox" at bounding box center [719, 480] width 0 height 0
click at [737, 98] on icon at bounding box center [738, 95] width 7 height 7
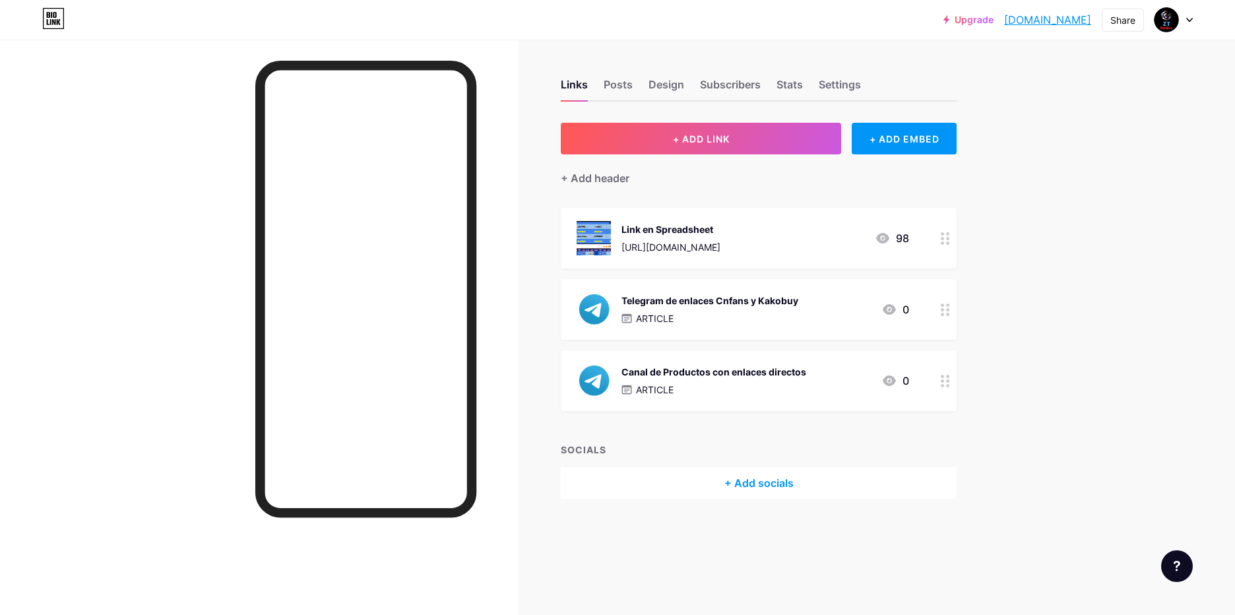
click at [696, 381] on div "Canal de Productos con enlaces directos ARTICLE" at bounding box center [714, 381] width 185 height 34
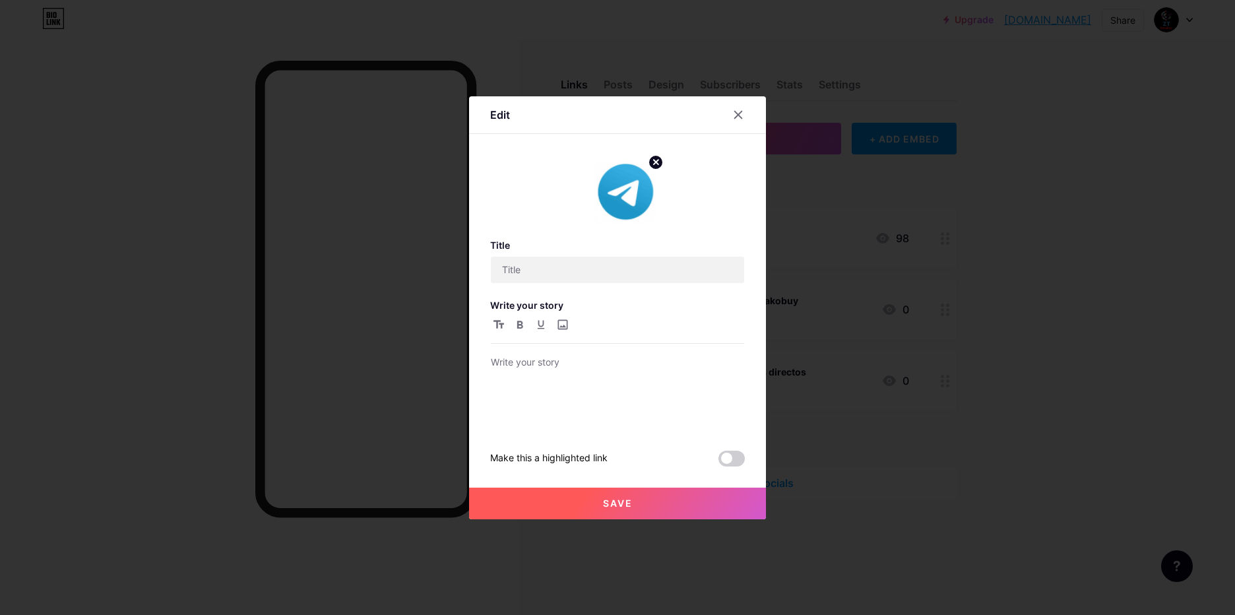
type input "Canal de Productos con enlaces directos"
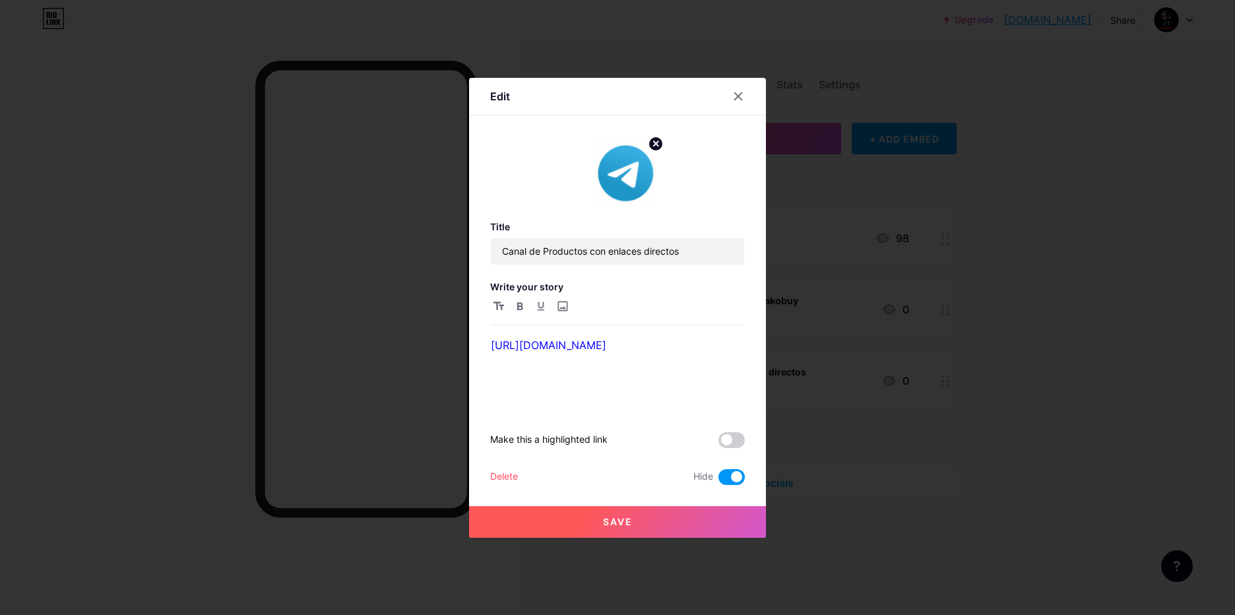
click at [726, 479] on span at bounding box center [732, 477] width 26 height 16
click at [719, 480] on input "checkbox" at bounding box center [719, 480] width 0 height 0
click at [626, 519] on span "Save" at bounding box center [618, 521] width 30 height 11
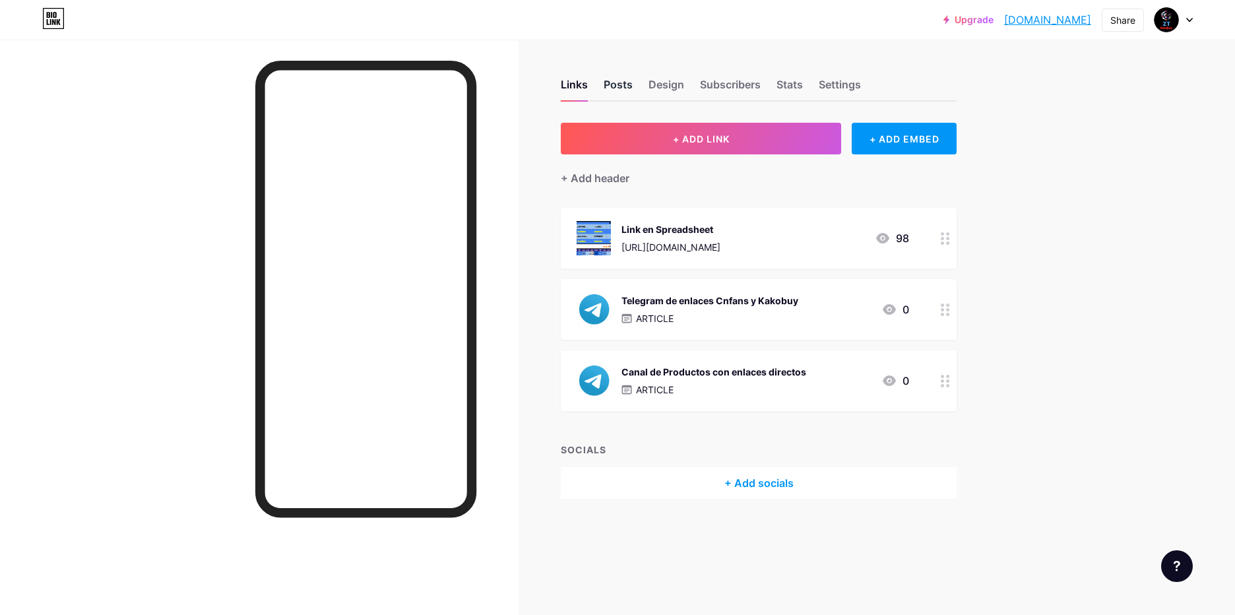
click at [621, 87] on div "Posts" at bounding box center [618, 89] width 29 height 24
click at [947, 384] on circle at bounding box center [947, 385] width 3 height 3
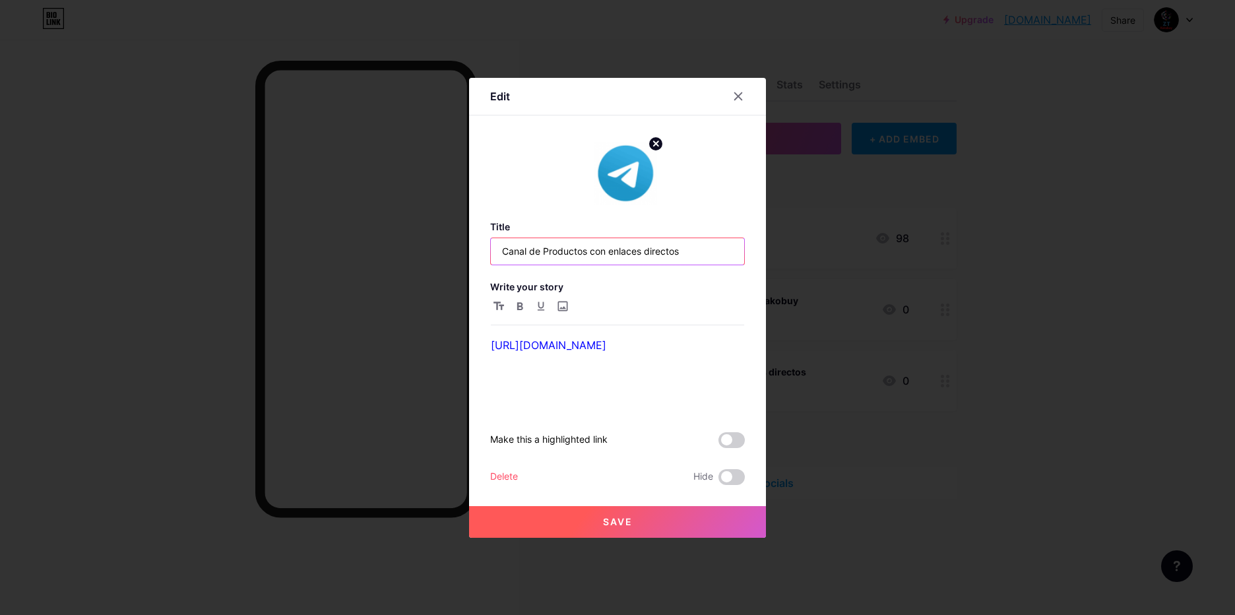
drag, startPoint x: 698, startPoint y: 249, endPoint x: 593, endPoint y: 249, distance: 104.9
click at [593, 249] on input "Canal de Productos con enlaces directos" at bounding box center [617, 251] width 253 height 26
type input "Canal de Productos con atención personalizada"
click at [636, 523] on button "Save" at bounding box center [617, 522] width 297 height 32
